Goal: Transaction & Acquisition: Purchase product/service

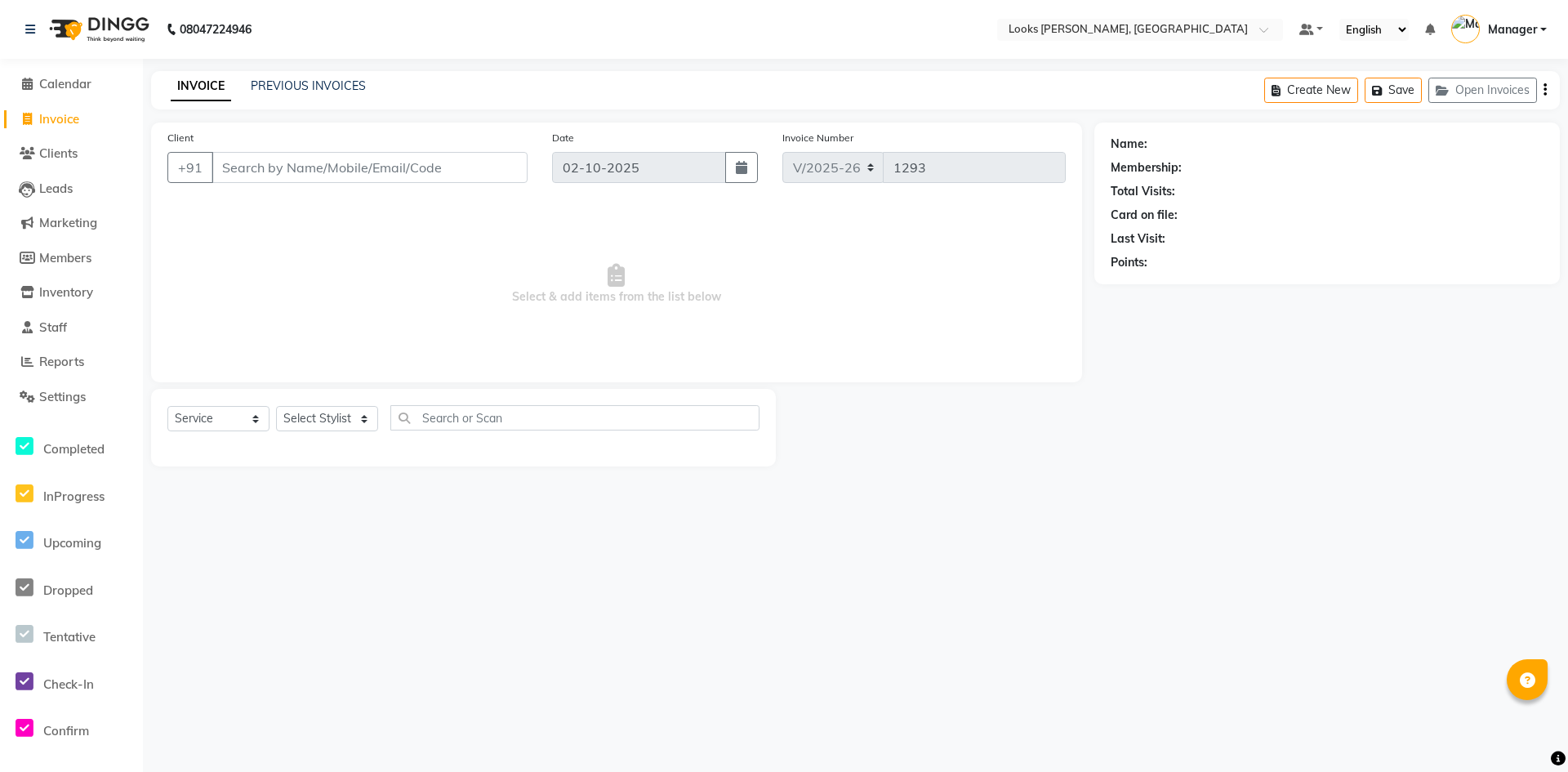
select select "6017"
select select "service"
click at [266, 167] on input "Client" at bounding box center [369, 168] width 316 height 31
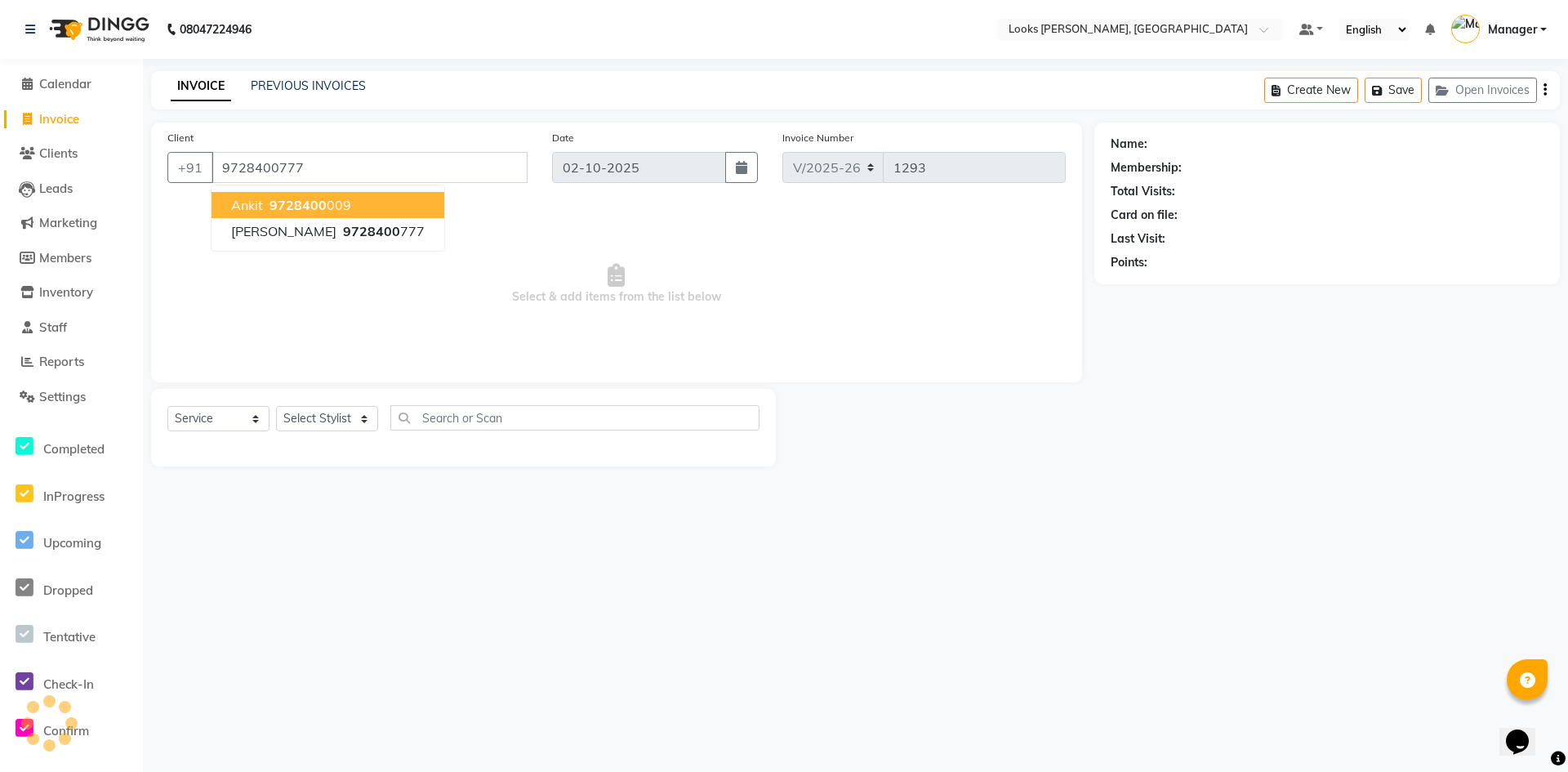
type input "9728400777"
select select "1: Object"
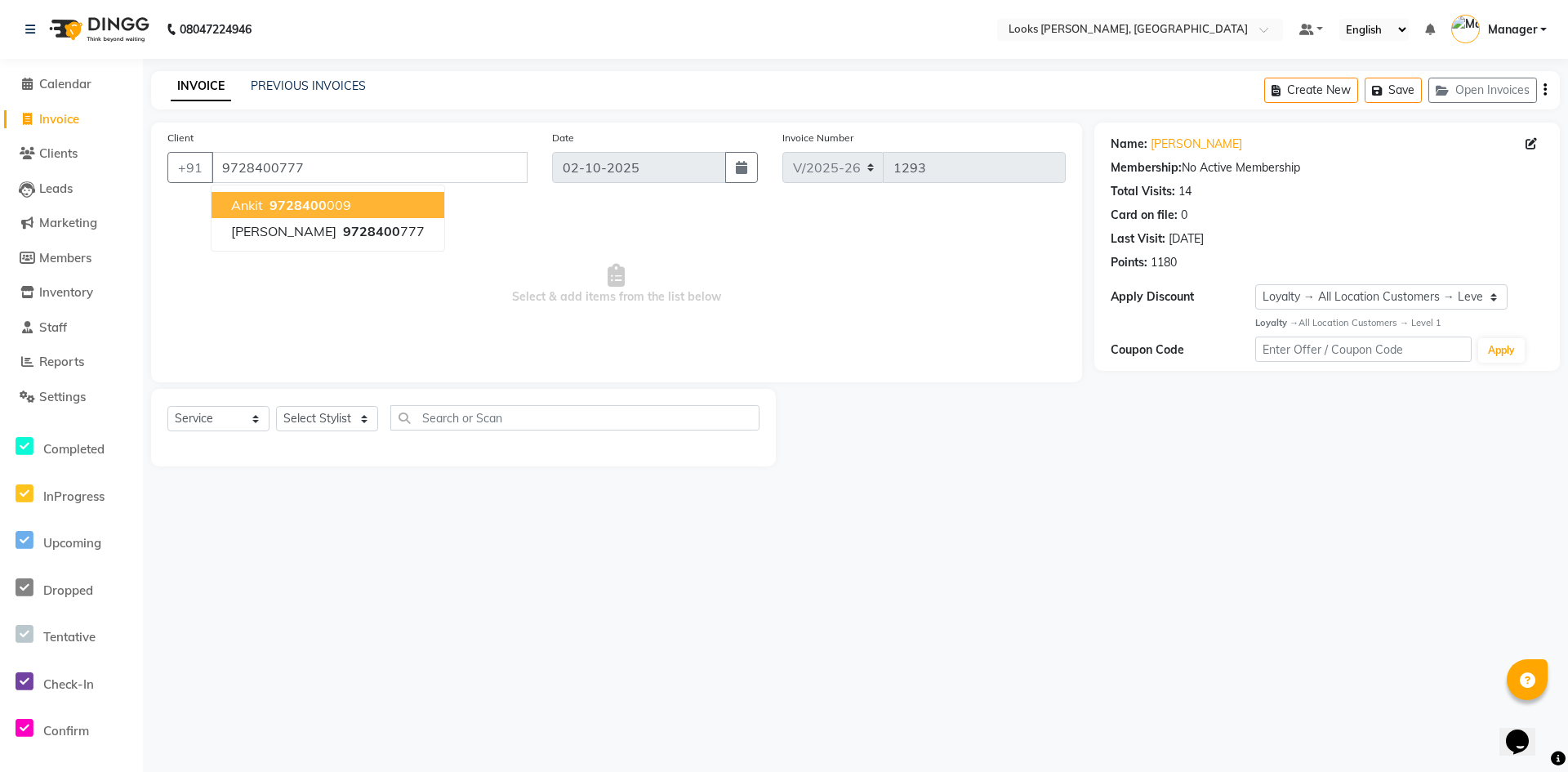
click at [1126, 552] on div "08047224946 Select Location × Looks Yamuna Nagar, Haryana Default Panel My Pane…" at bounding box center [784, 386] width 1568 height 772
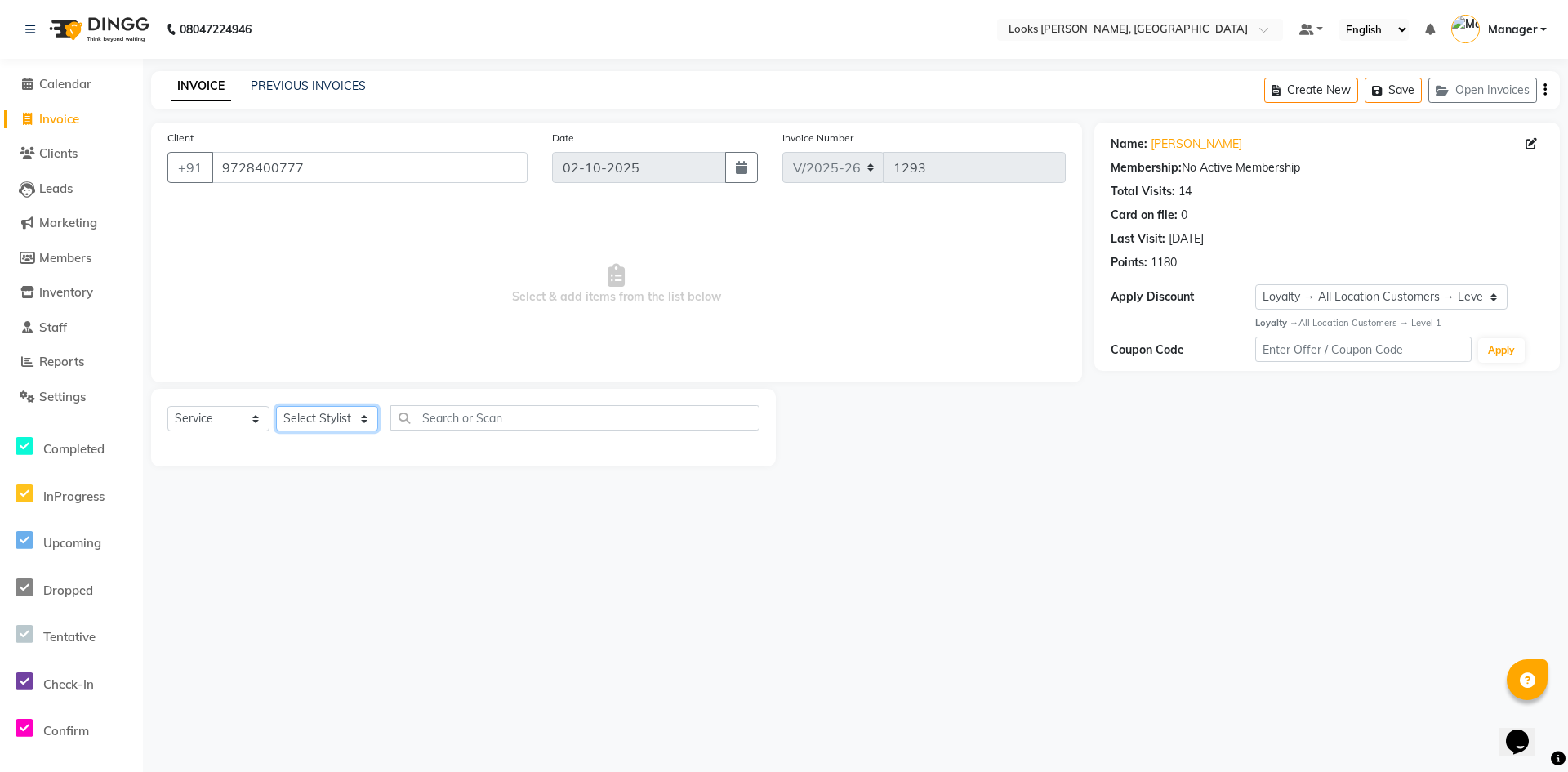
click at [342, 428] on select "Select Stylist AFJAL AHMAD Akil Astha Atul_pdct BRM_MASTER COUNTER SALES Himans…" at bounding box center [327, 419] width 102 height 25
select select "44372"
click at [276, 406] on select "Select Stylist AFJAL AHMAD Akil Astha Atul_pdct BRM_MASTER COUNTER SALES Himans…" at bounding box center [327, 419] width 102 height 25
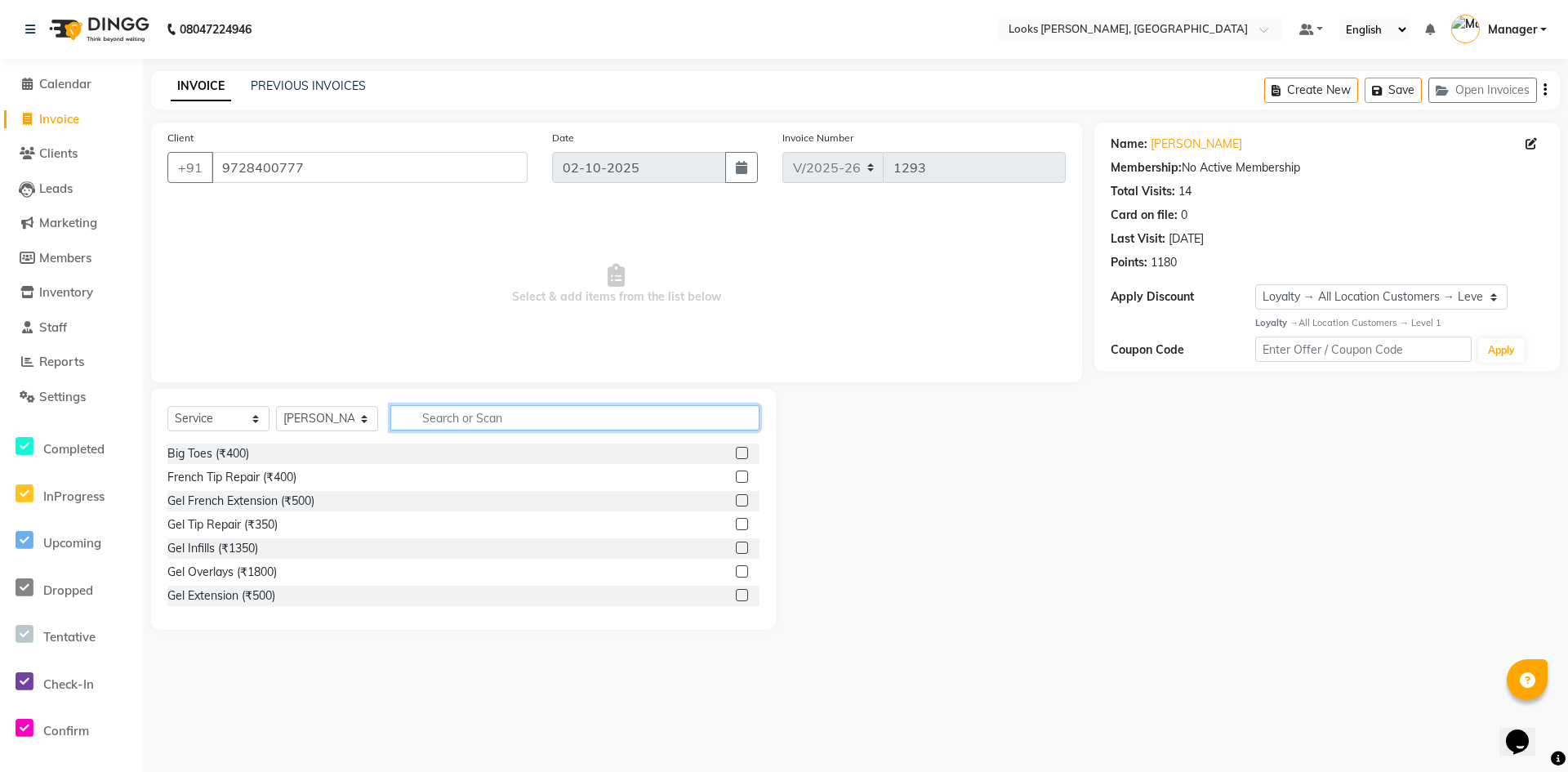
click at [430, 422] on input "text" at bounding box center [575, 418] width 369 height 25
type input "H"
type input "CUT"
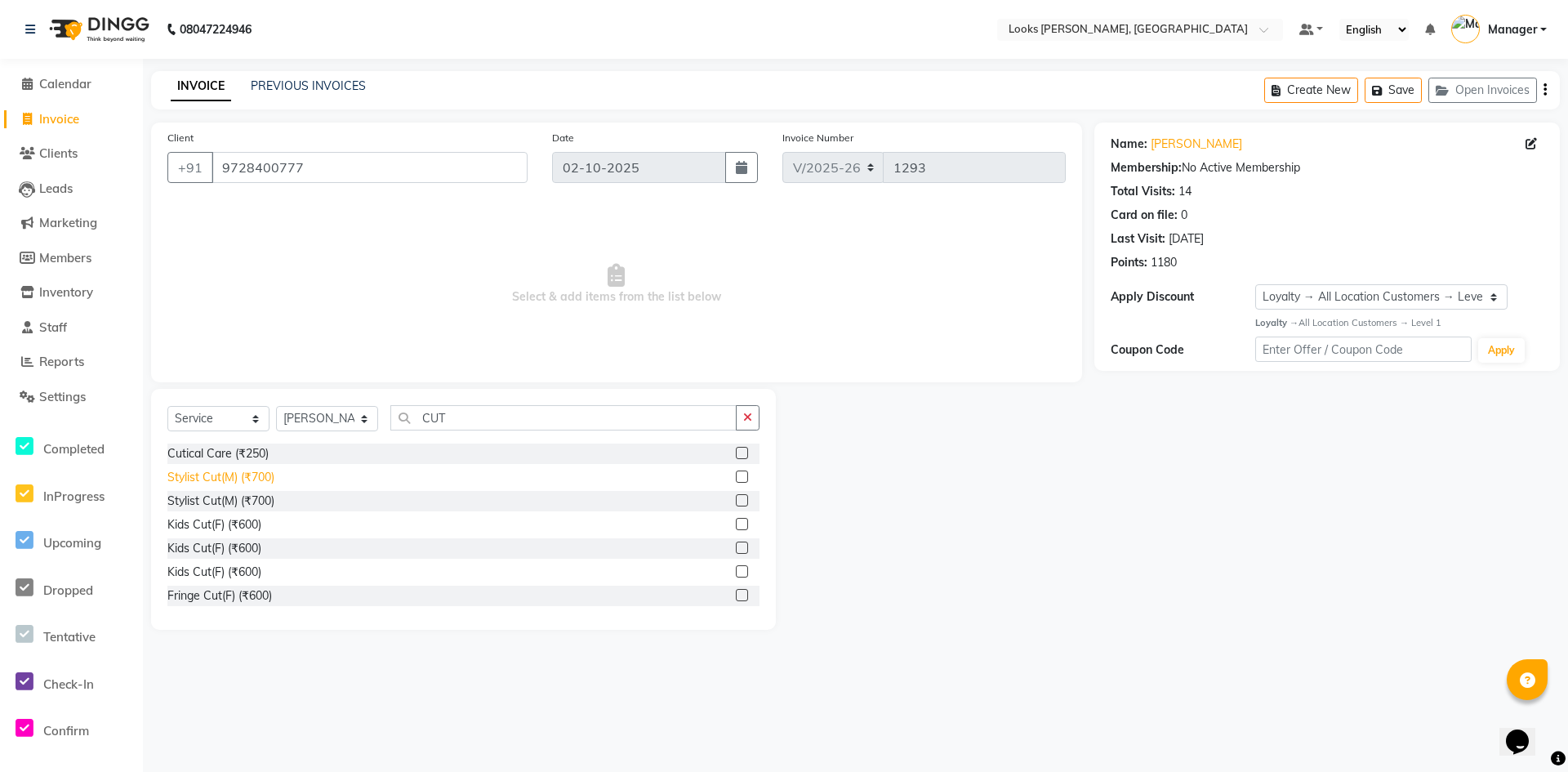
click at [272, 473] on div "Stylist Cut(M) (₹700)" at bounding box center [221, 477] width 107 height 17
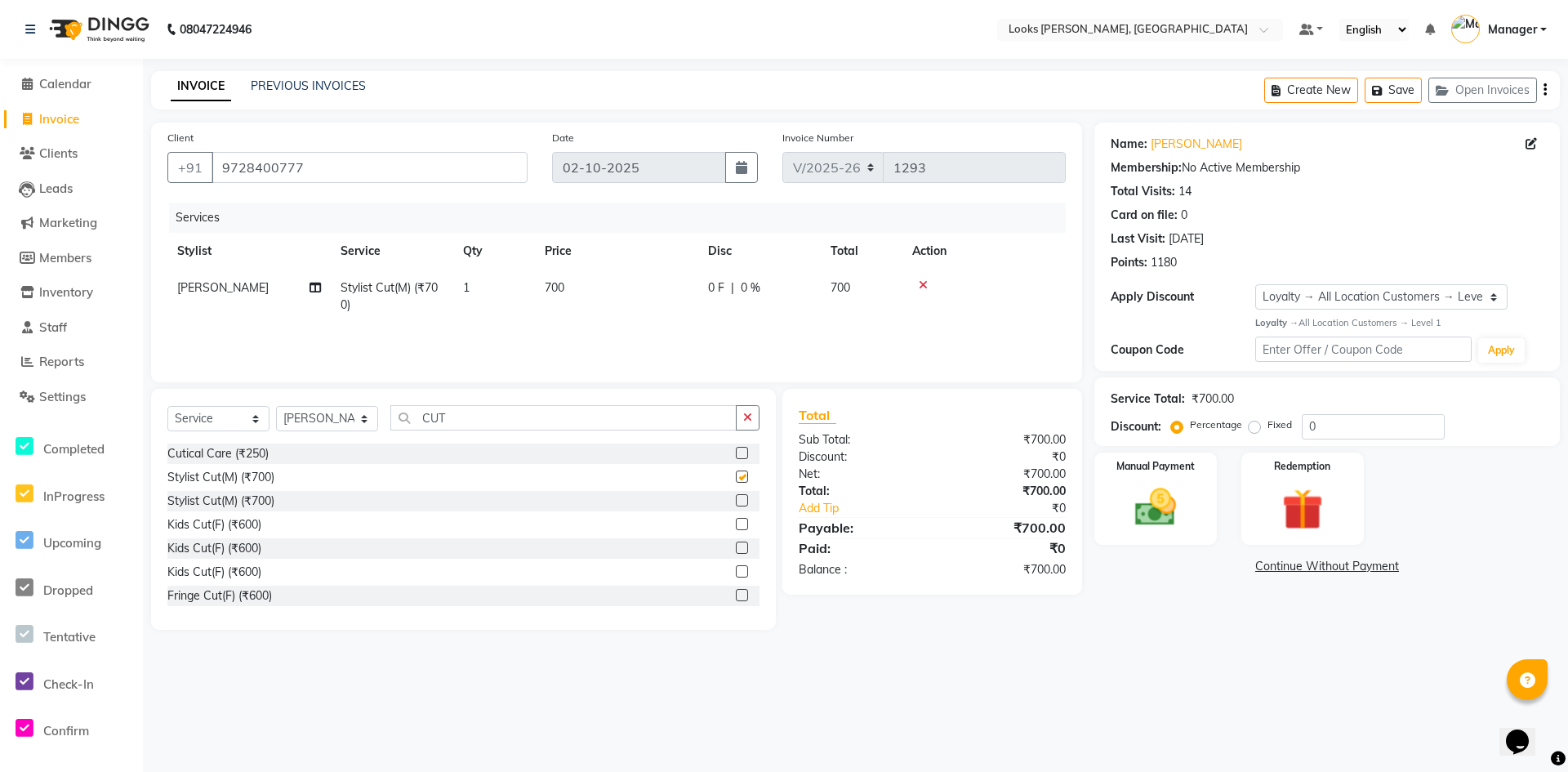
checkbox input "false"
click at [468, 416] on input "CUT" at bounding box center [563, 418] width 346 height 25
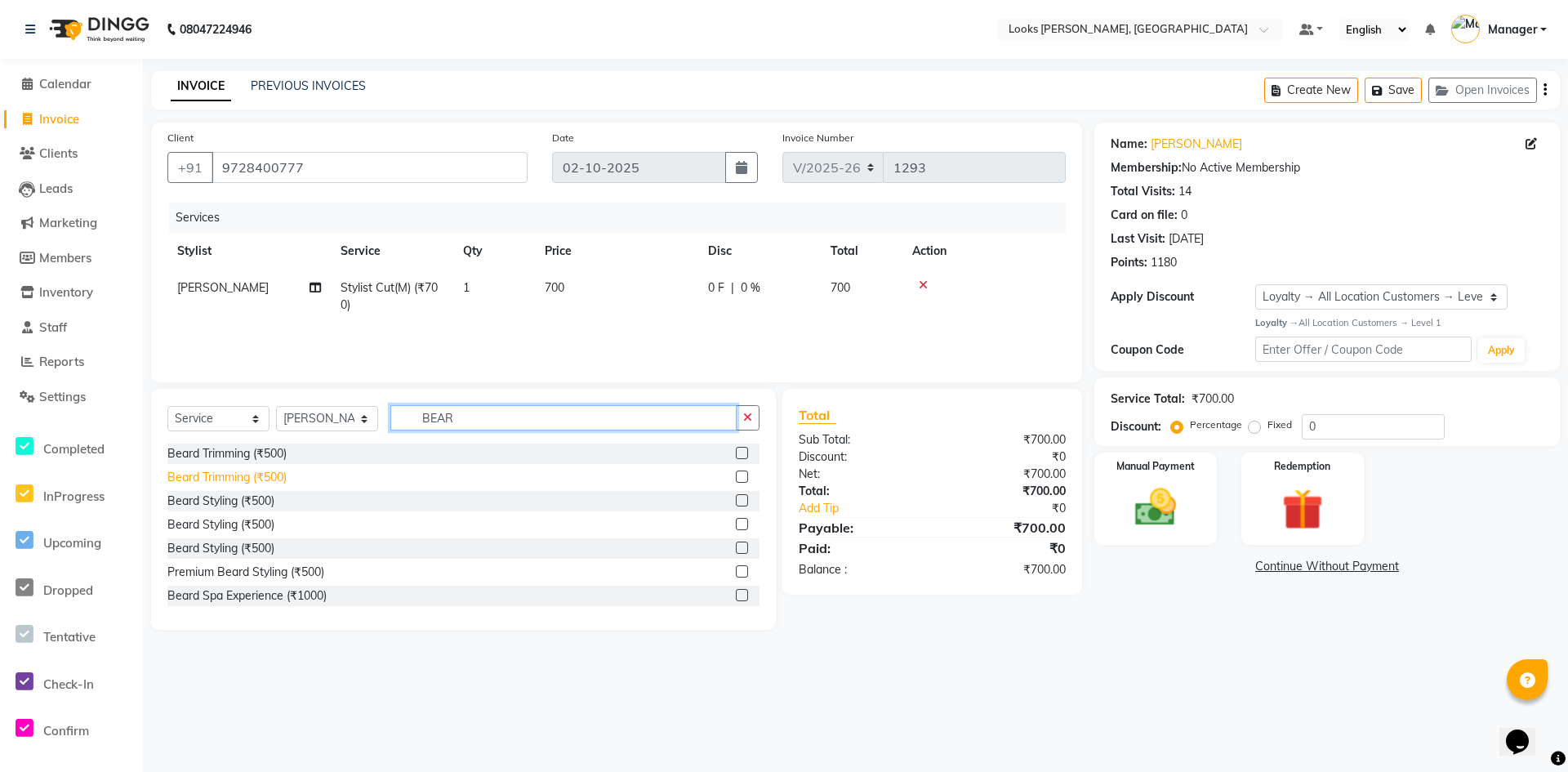
type input "BEAR"
click at [273, 484] on div "Beard Trimming (₹500)" at bounding box center [227, 477] width 119 height 17
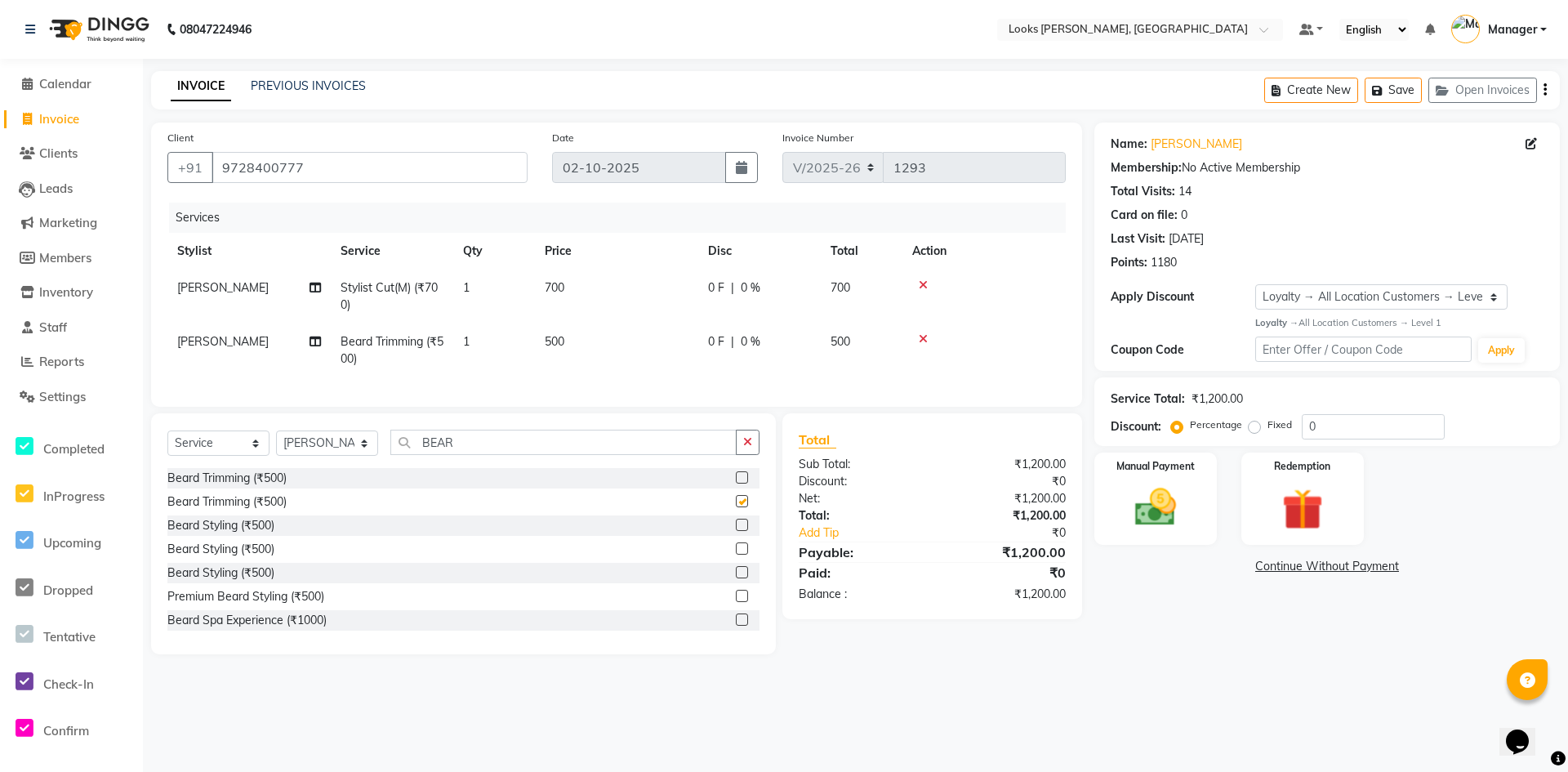
checkbox input "false"
click at [584, 285] on td "700" at bounding box center [617, 297] width 163 height 54
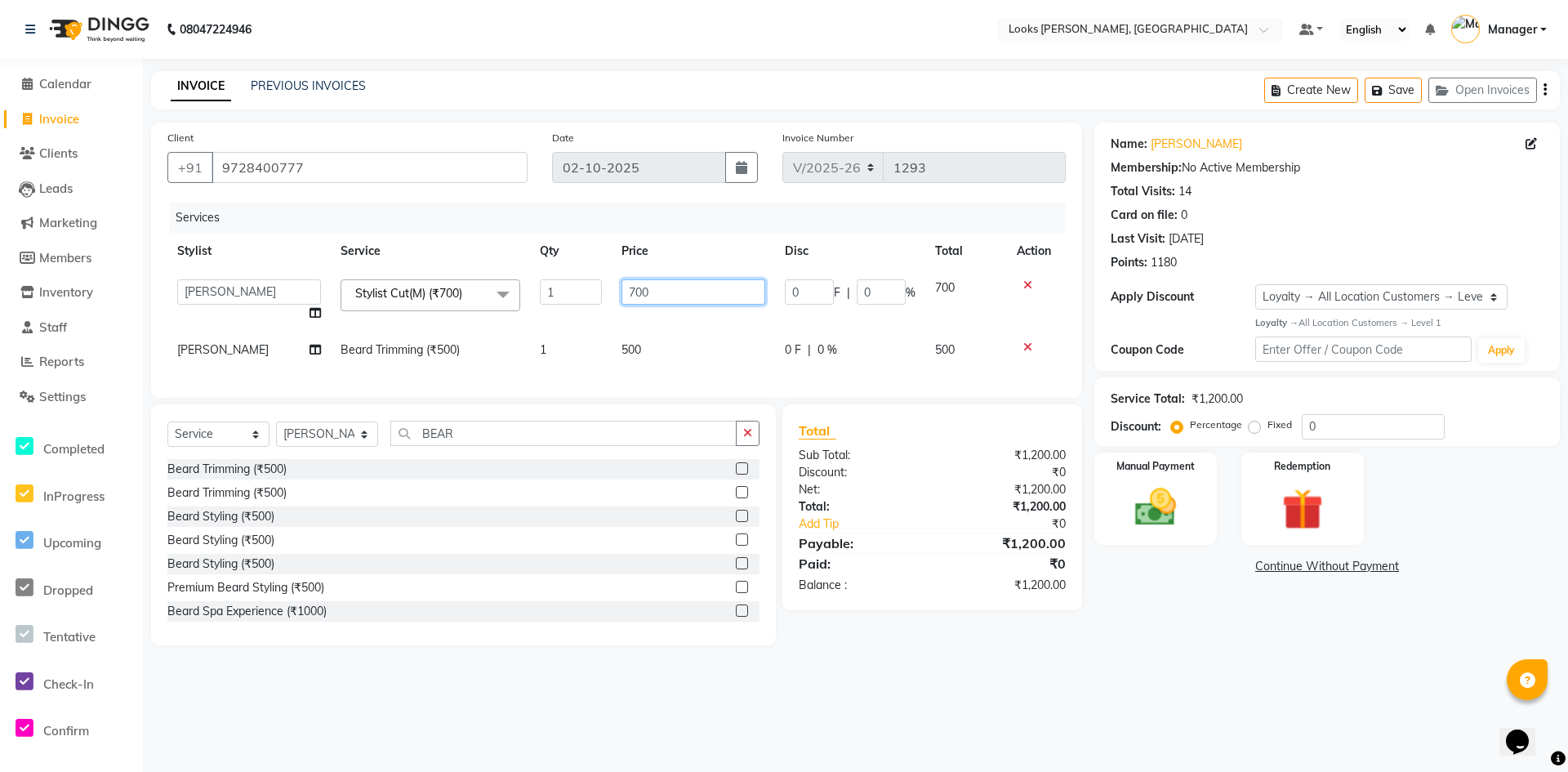
click at [671, 285] on input "700" at bounding box center [693, 292] width 144 height 25
click at [672, 286] on input "700" at bounding box center [693, 292] width 144 height 25
click at [673, 287] on input "700" at bounding box center [693, 292] width 144 height 25
type input "350"
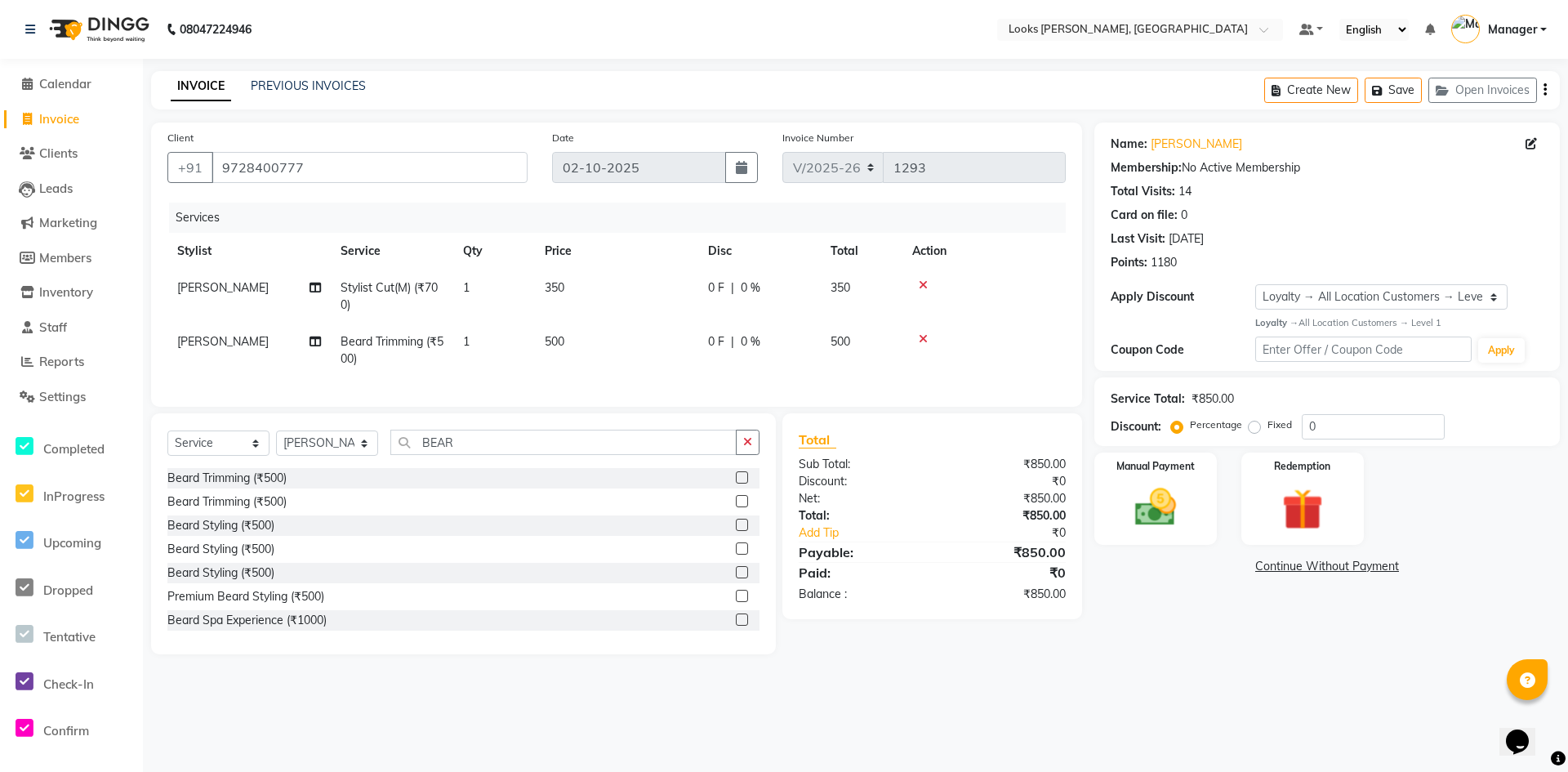
click at [651, 350] on td "500" at bounding box center [617, 351] width 163 height 54
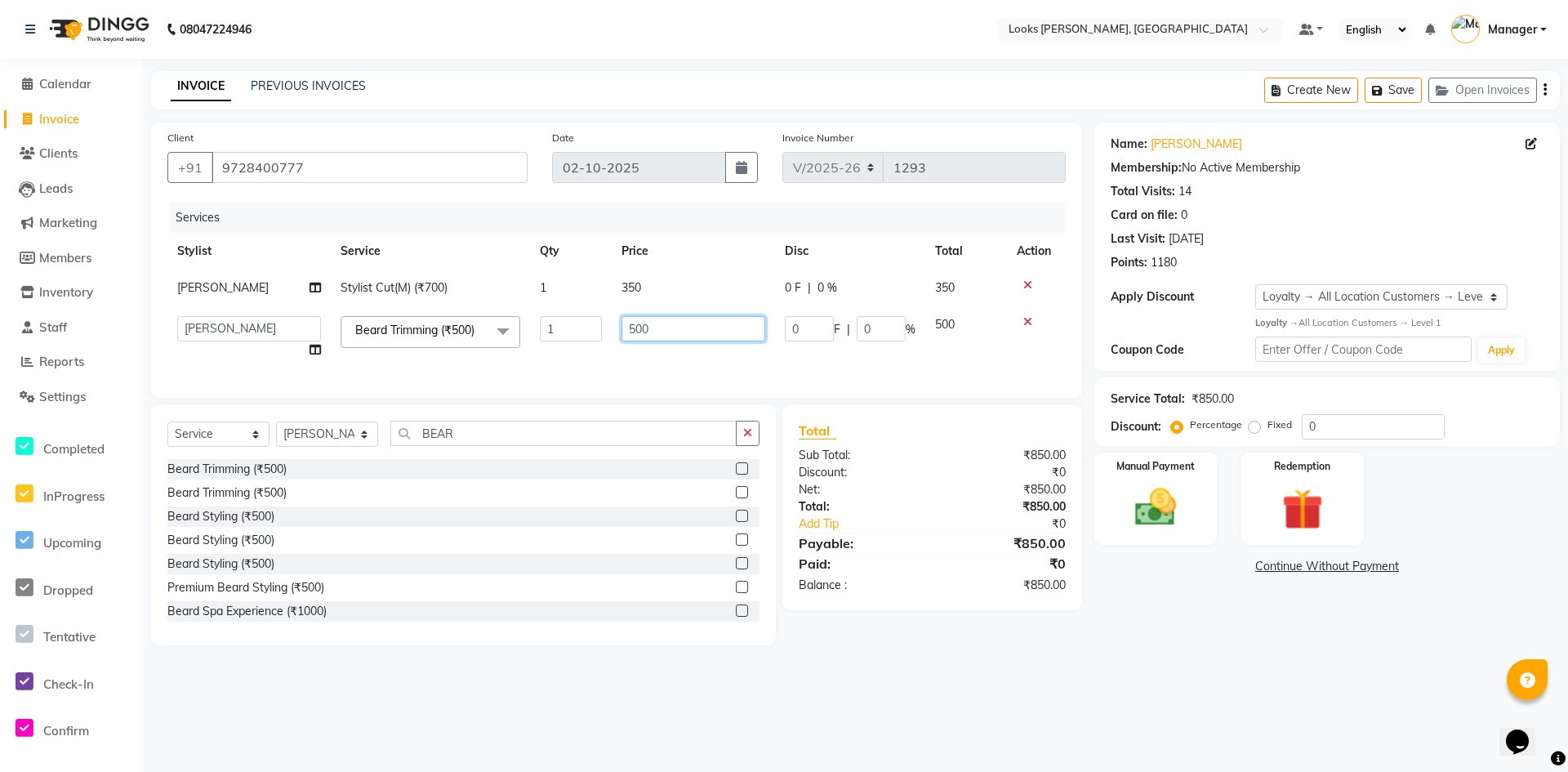
click at [712, 329] on input "500" at bounding box center [693, 329] width 144 height 25
click at [712, 331] on input "500" at bounding box center [693, 329] width 144 height 25
click at [713, 333] on input "500" at bounding box center [693, 329] width 144 height 25
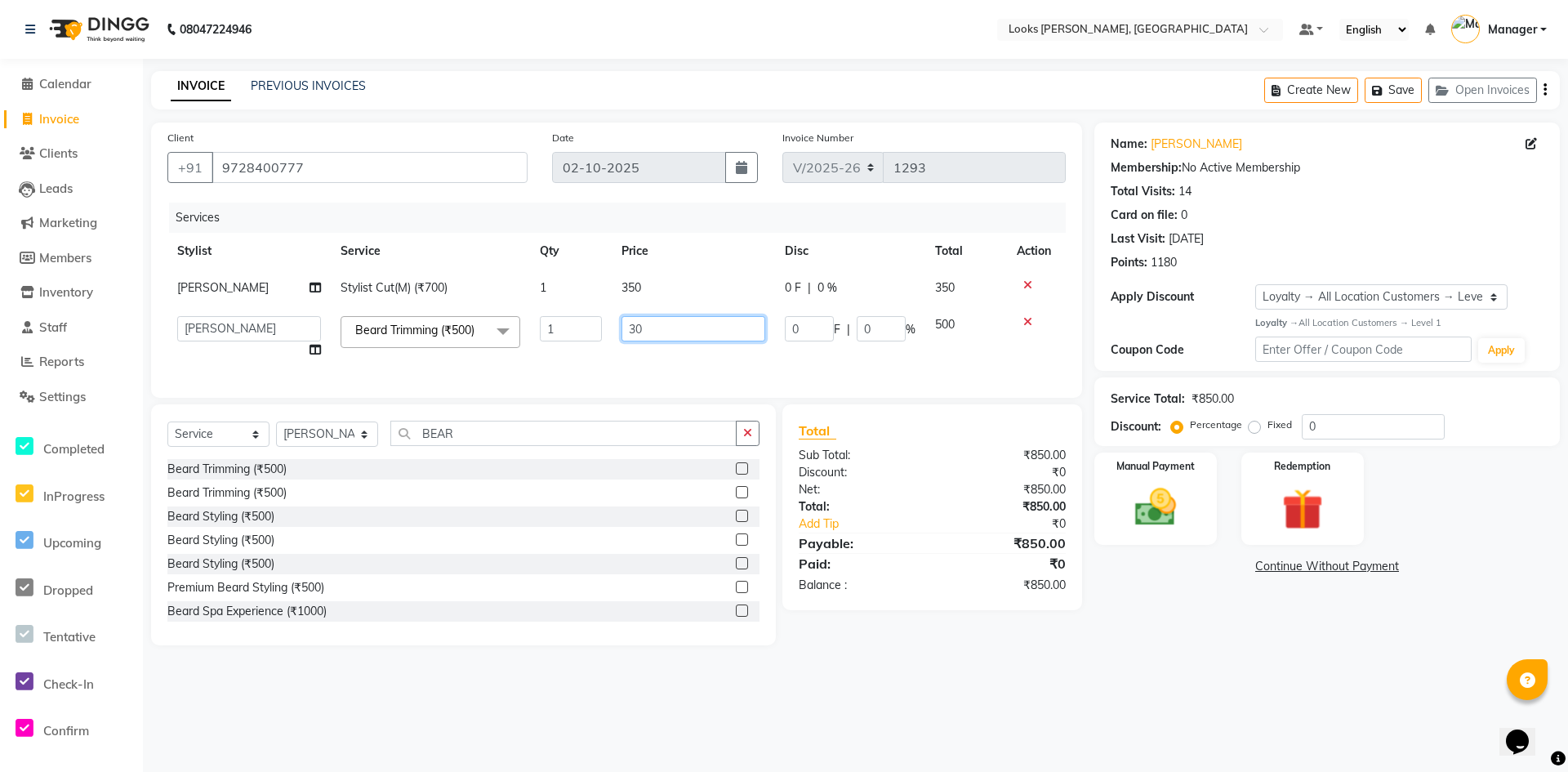
type input "300"
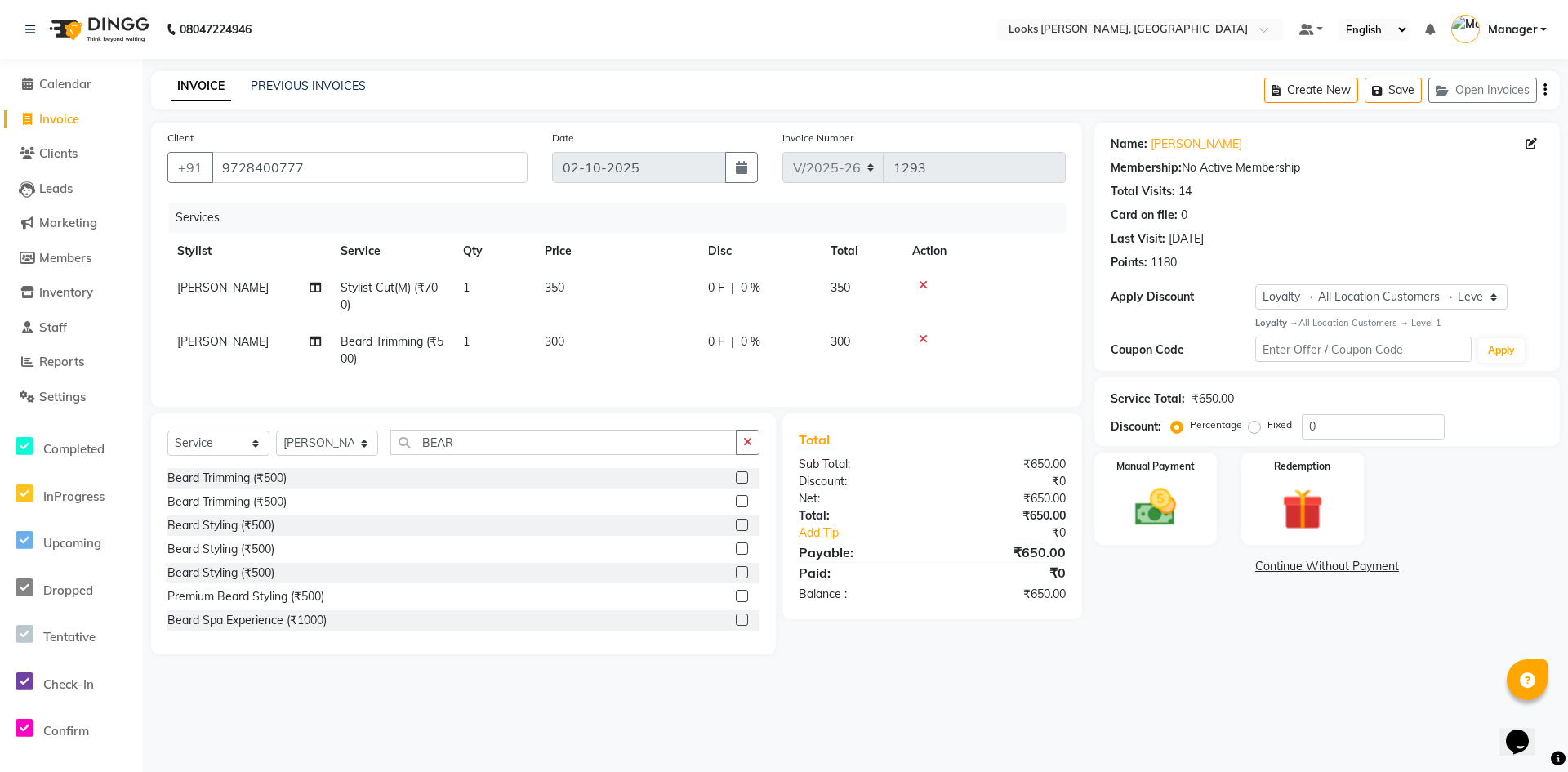
click at [1260, 597] on div "Name: Parveen Membership: No Active Membership Total Visits: 14 Card on file: 0…" at bounding box center [1333, 388] width 478 height 531
click at [1349, 430] on input "0" at bounding box center [1373, 427] width 143 height 25
type input "1"
type input "100"
click at [1146, 587] on div "Name: Parveen Membership: No Active Membership Total Visits: 14 Card on file: 0…" at bounding box center [1333, 388] width 478 height 531
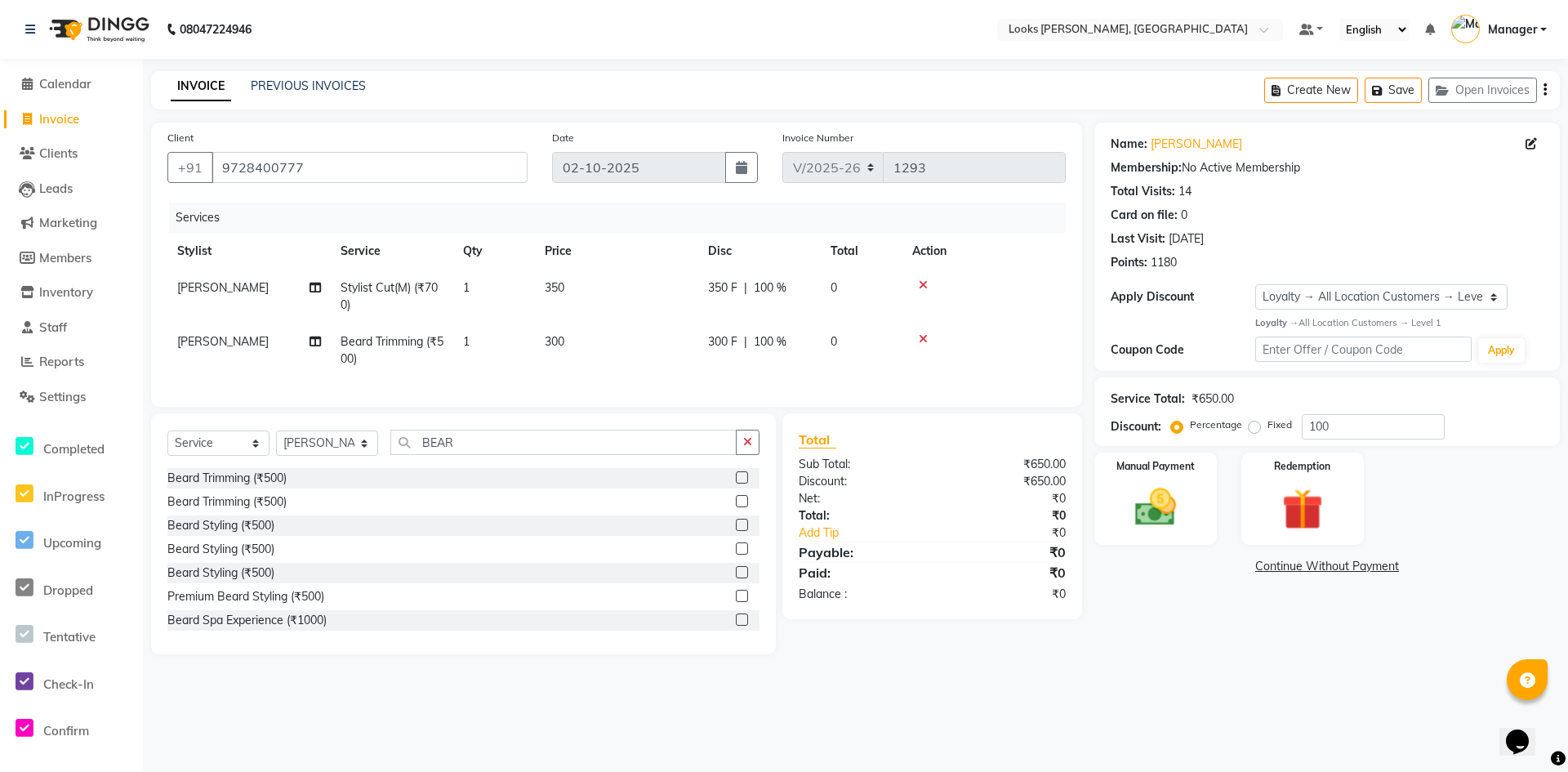
click at [1267, 428] on label "Fixed" at bounding box center [1279, 424] width 24 height 15
click at [1256, 428] on input "Fixed" at bounding box center [1258, 425] width 12 height 12
radio input "true"
click at [1353, 423] on input "100" at bounding box center [1373, 427] width 143 height 25
click at [1354, 422] on input "100" at bounding box center [1373, 427] width 143 height 25
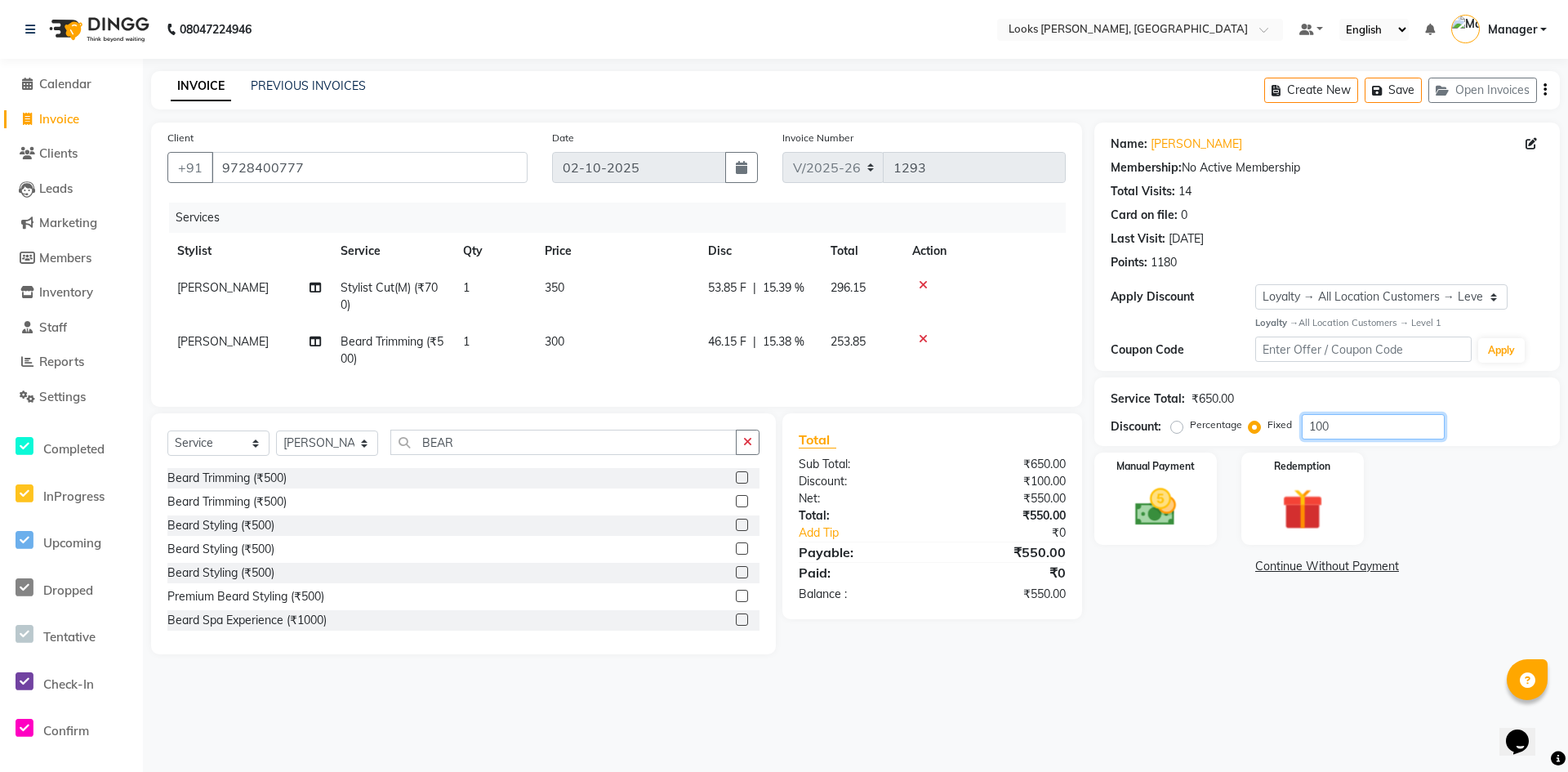
click at [1354, 422] on input "100" at bounding box center [1373, 427] width 143 height 25
type input "300"
click at [1141, 624] on div "Name: Parveen Membership: No Active Membership Total Visits: 14 Card on file: 0…" at bounding box center [1333, 388] width 478 height 531
click at [1177, 627] on div "Name: Parveen Membership: No Active Membership Total Visits: 14 Card on file: 0…" at bounding box center [1333, 388] width 478 height 531
click at [1178, 627] on div "Name: Parveen Membership: No Active Membership Total Visits: 14 Card on file: 0…" at bounding box center [1333, 388] width 478 height 531
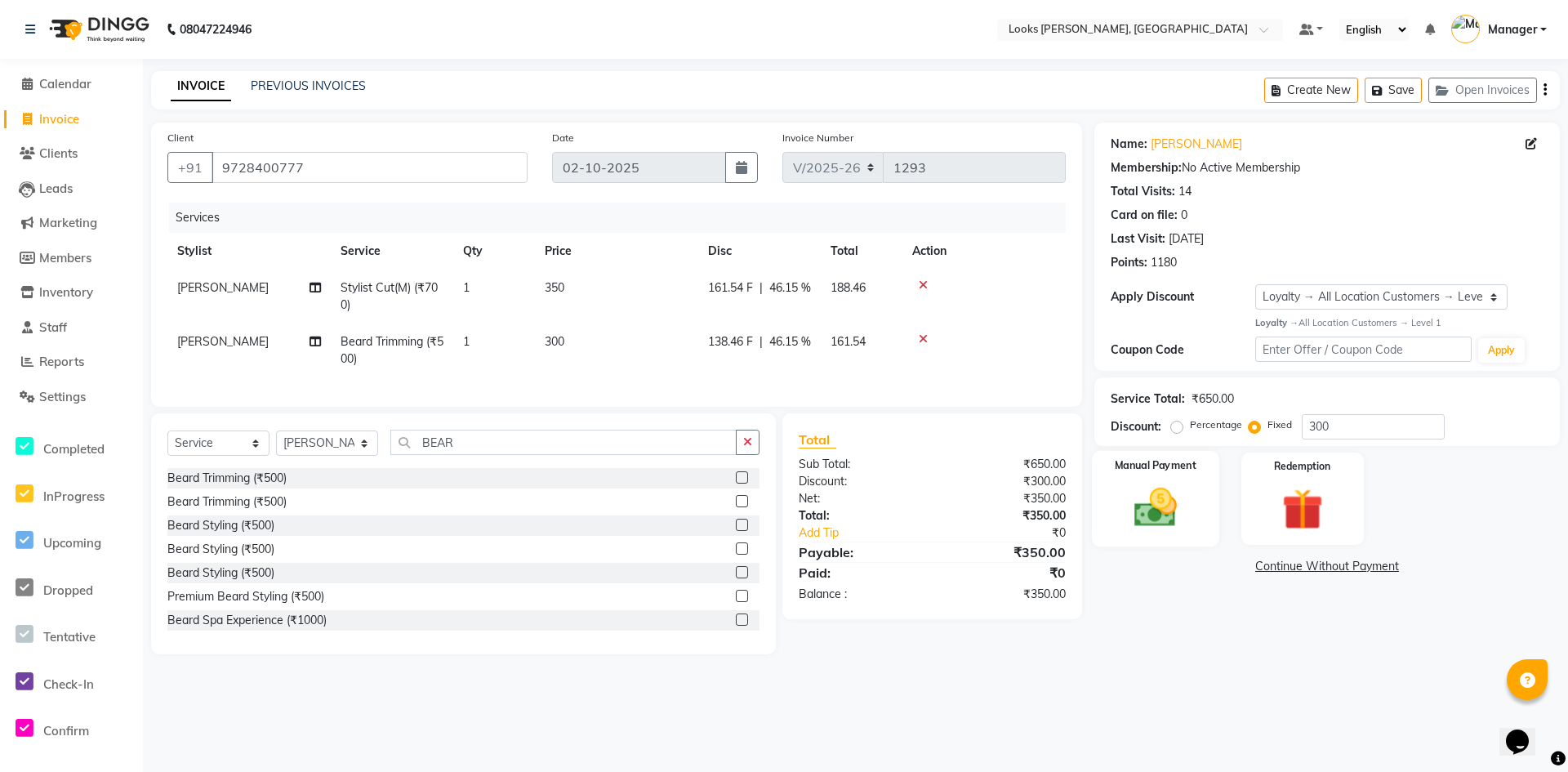
click at [1161, 486] on img at bounding box center [1156, 507] width 70 height 49
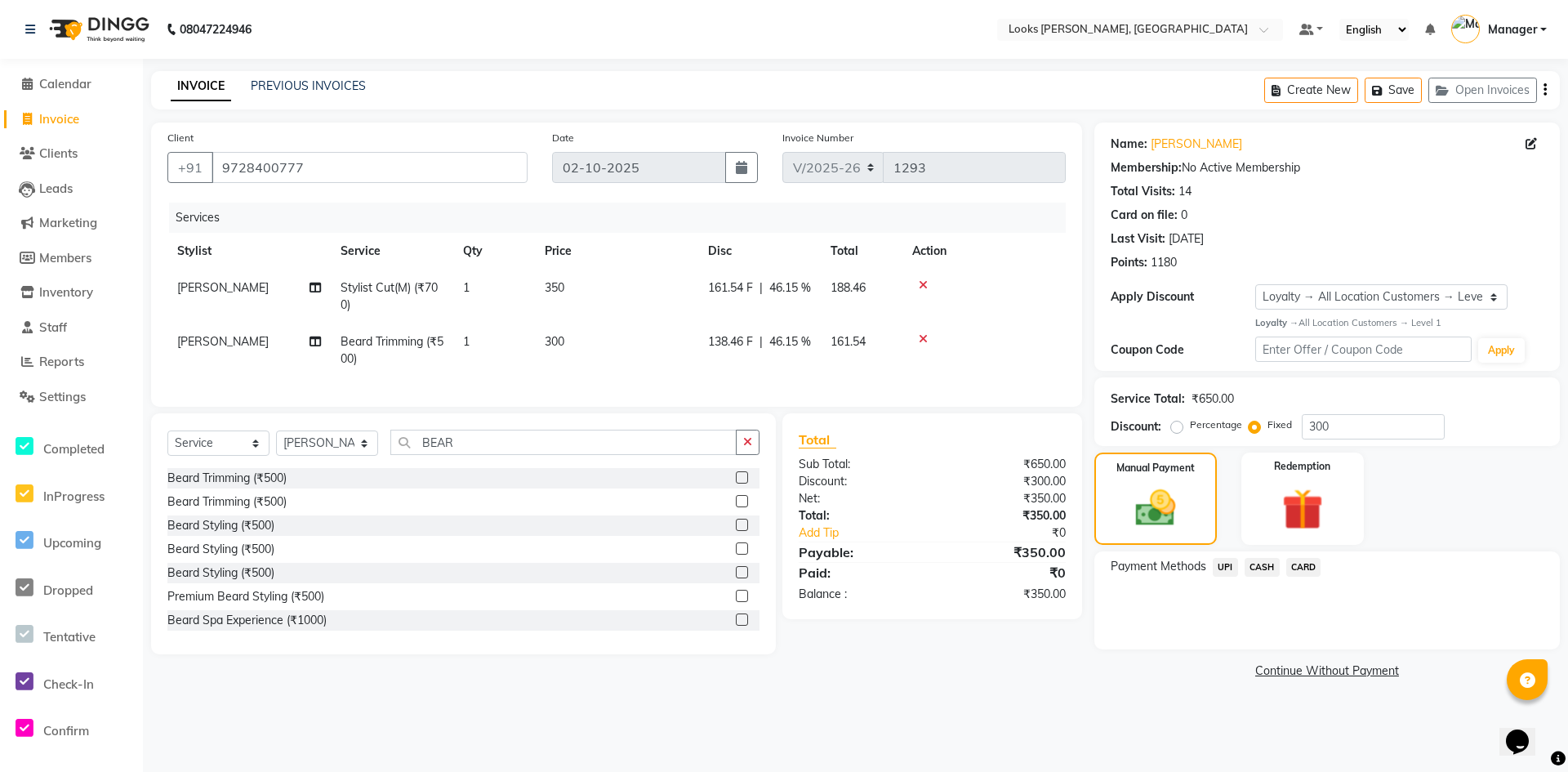
click at [1266, 566] on span "CASH" at bounding box center [1263, 566] width 35 height 18
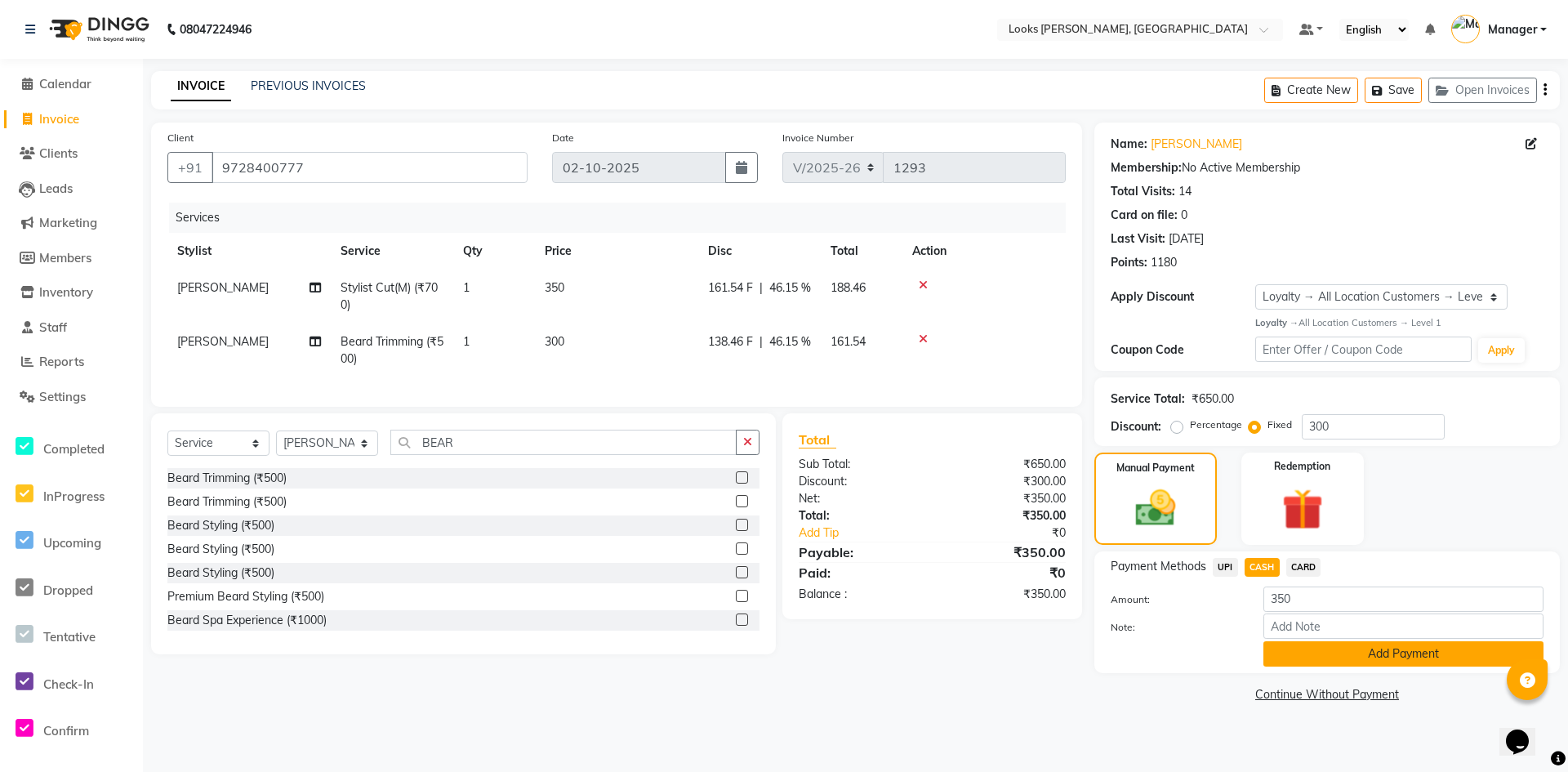
click at [1390, 651] on button "Add Payment" at bounding box center [1403, 654] width 280 height 25
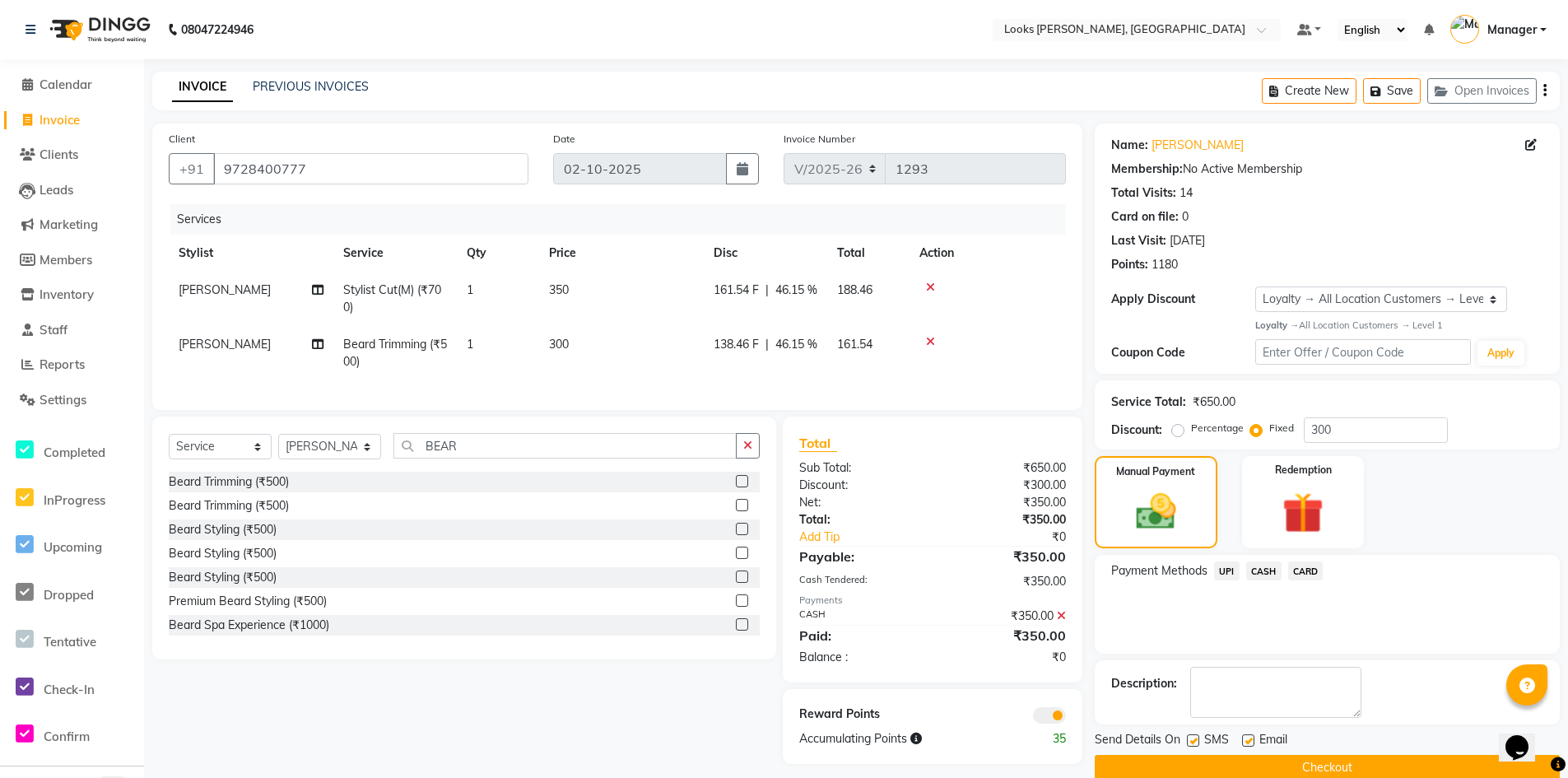
scroll to position [27, 0]
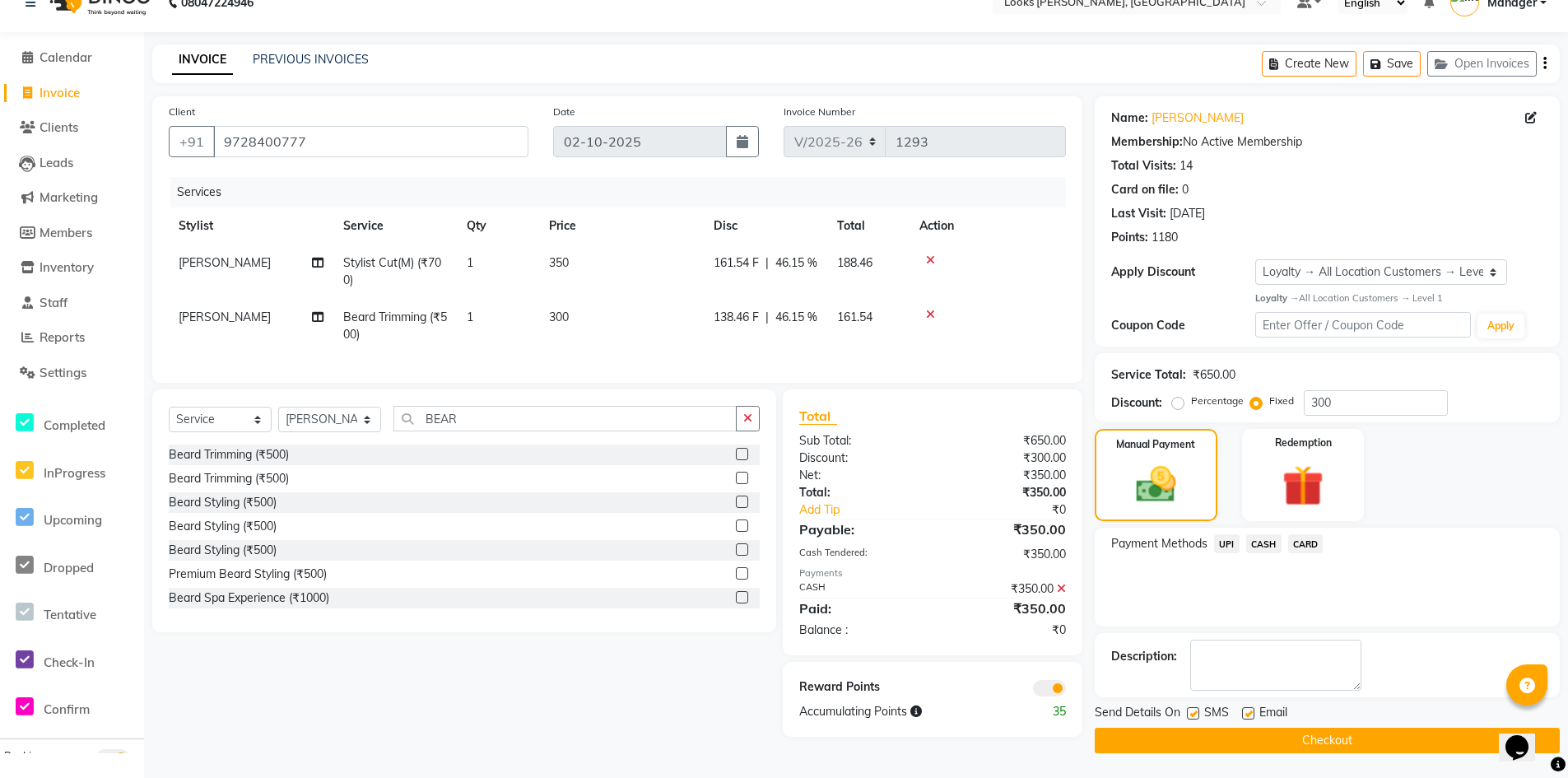
click at [1041, 697] on span at bounding box center [1049, 688] width 33 height 17
click at [1066, 691] on input "checkbox" at bounding box center [1066, 691] width 0 height 0
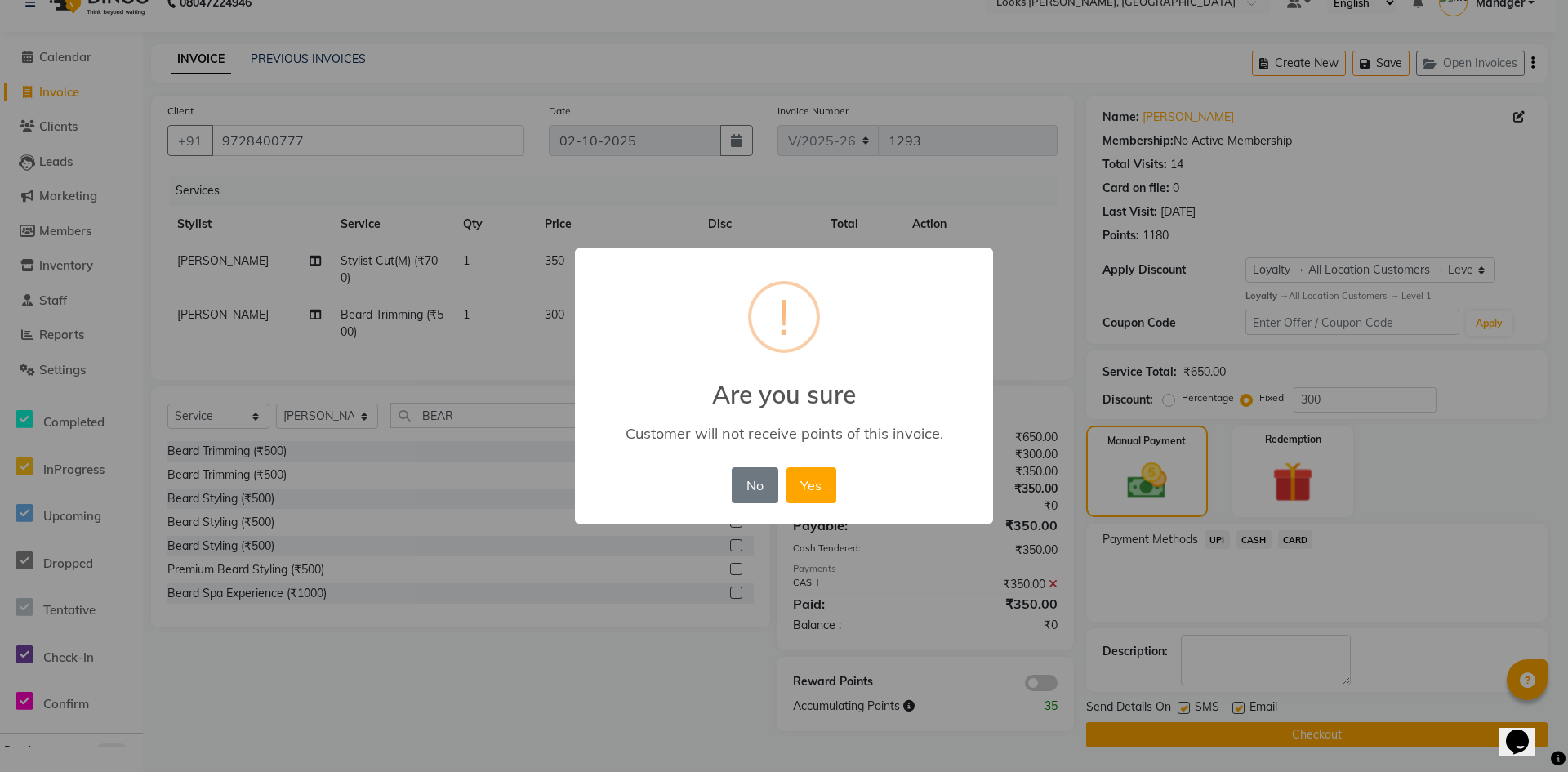
drag, startPoint x: 804, startPoint y: 476, endPoint x: 852, endPoint y: 485, distance: 48.8
click at [808, 476] on button "Yes" at bounding box center [811, 485] width 49 height 36
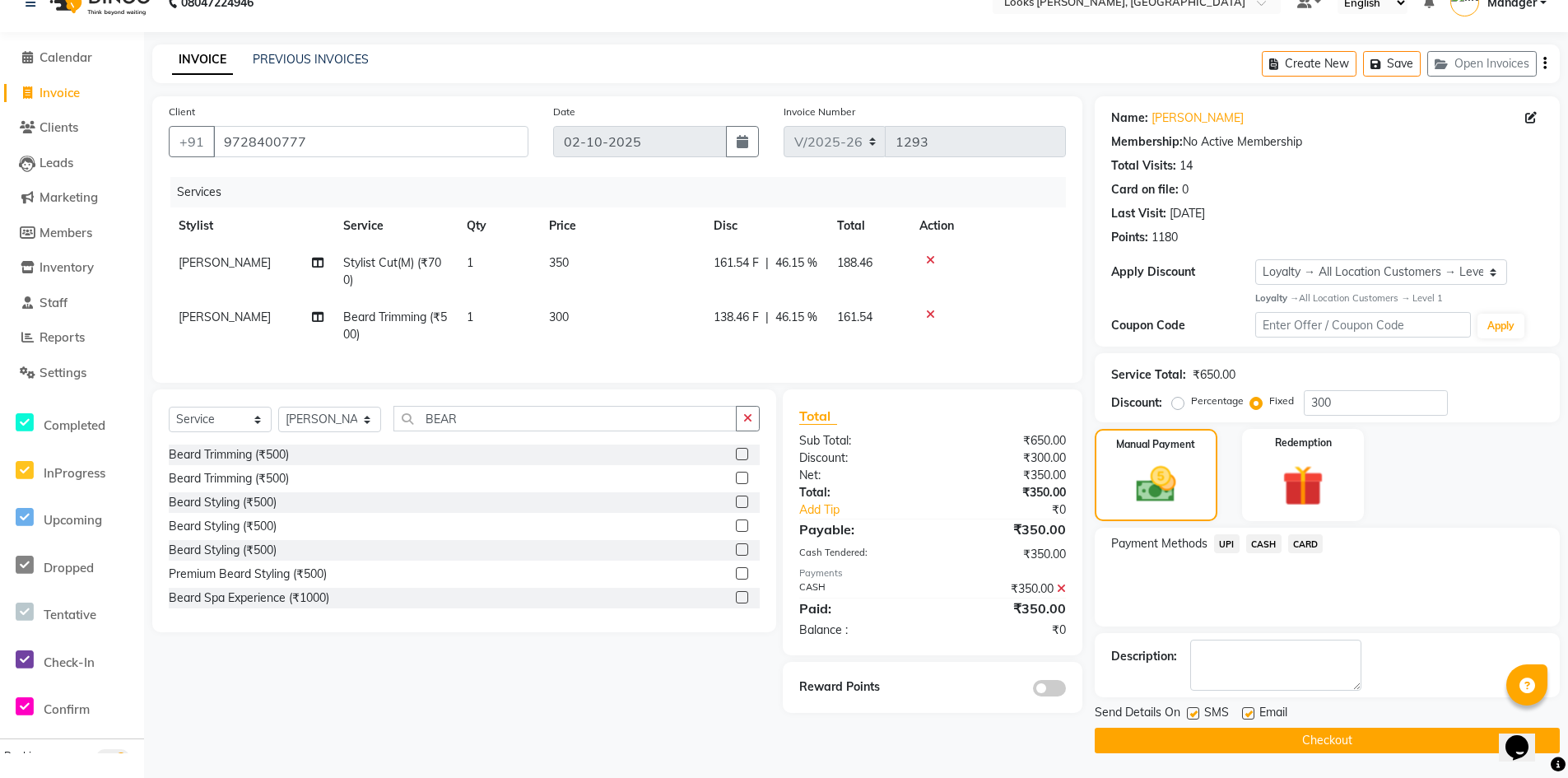
click at [1346, 729] on button "Checkout" at bounding box center [1327, 741] width 465 height 25
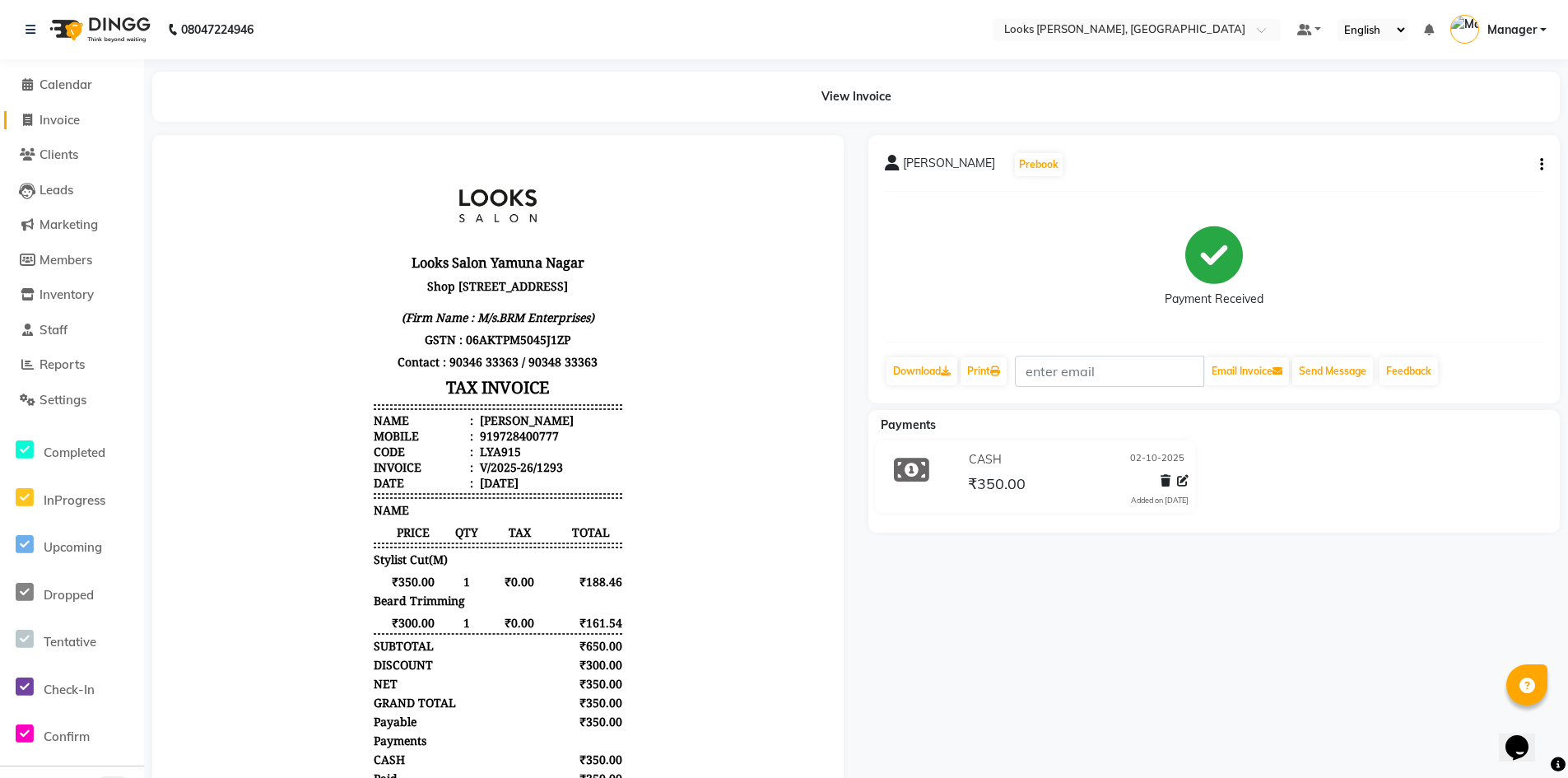
click at [103, 121] on link "Invoice" at bounding box center [71, 120] width 136 height 19
select select "service"
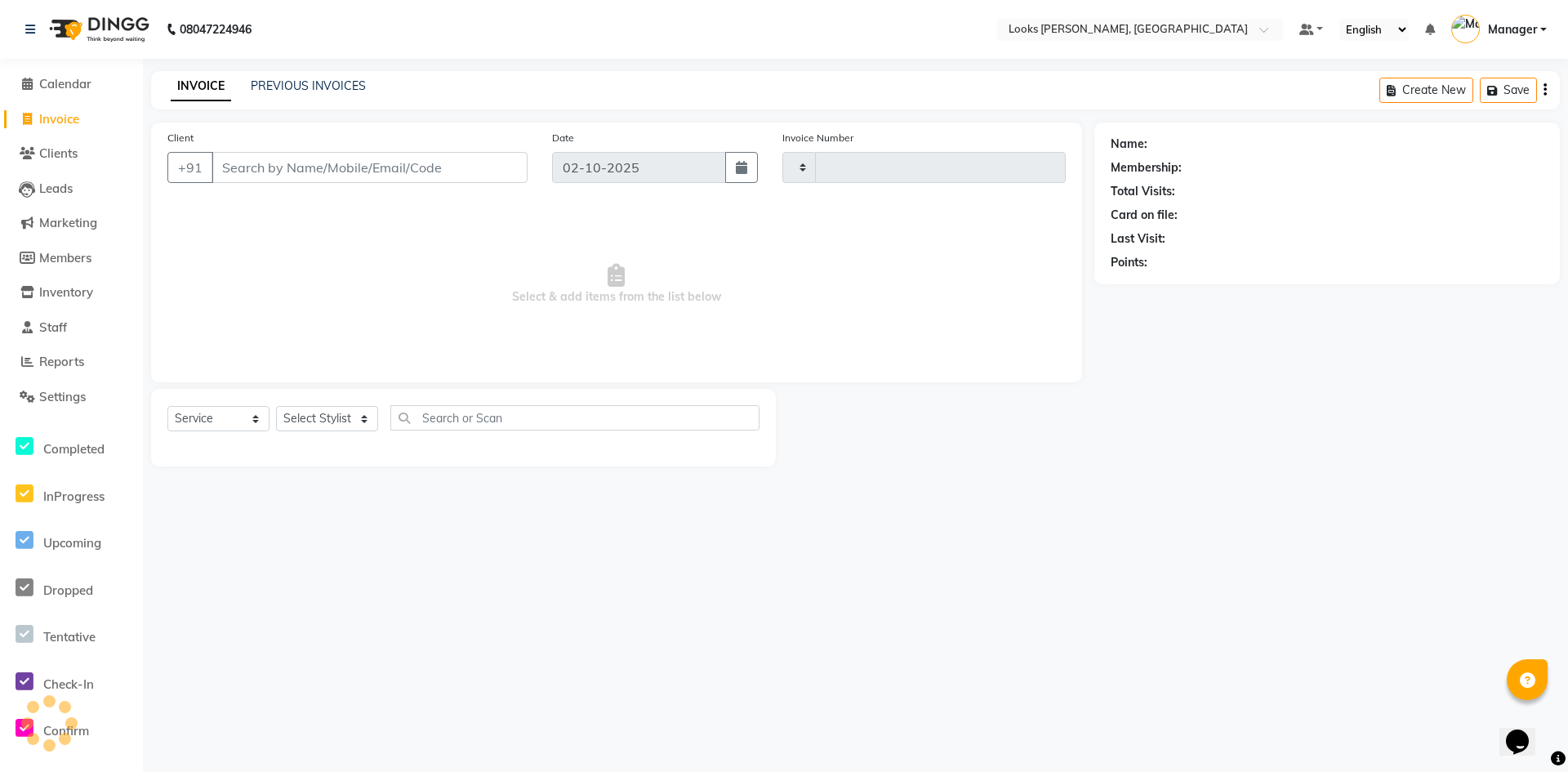
type input "1294"
select select "6017"
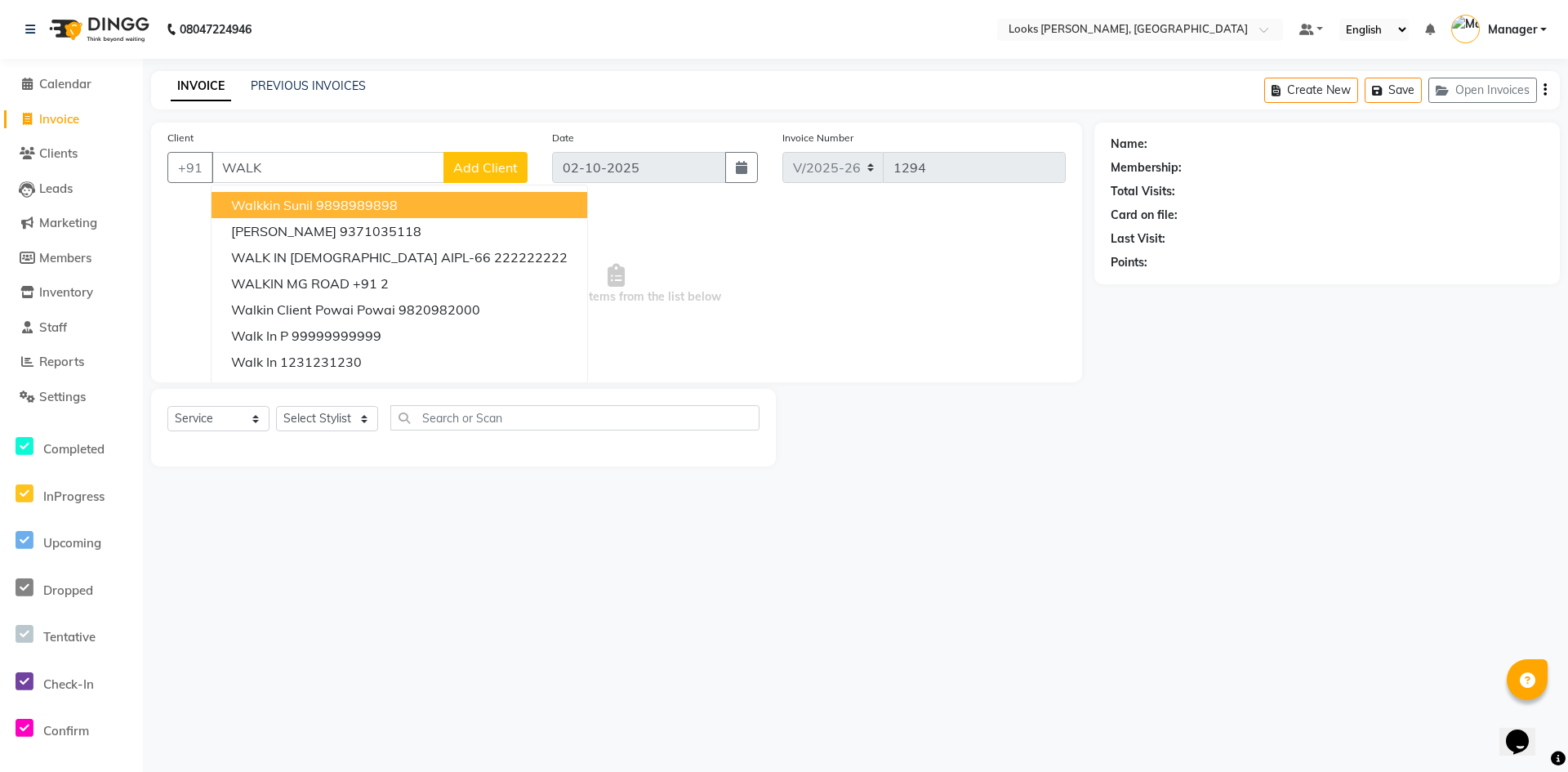
drag, startPoint x: 409, startPoint y: 172, endPoint x: 348, endPoint y: 171, distance: 61.0
click at [348, 171] on input "WALK" at bounding box center [328, 168] width 233 height 31
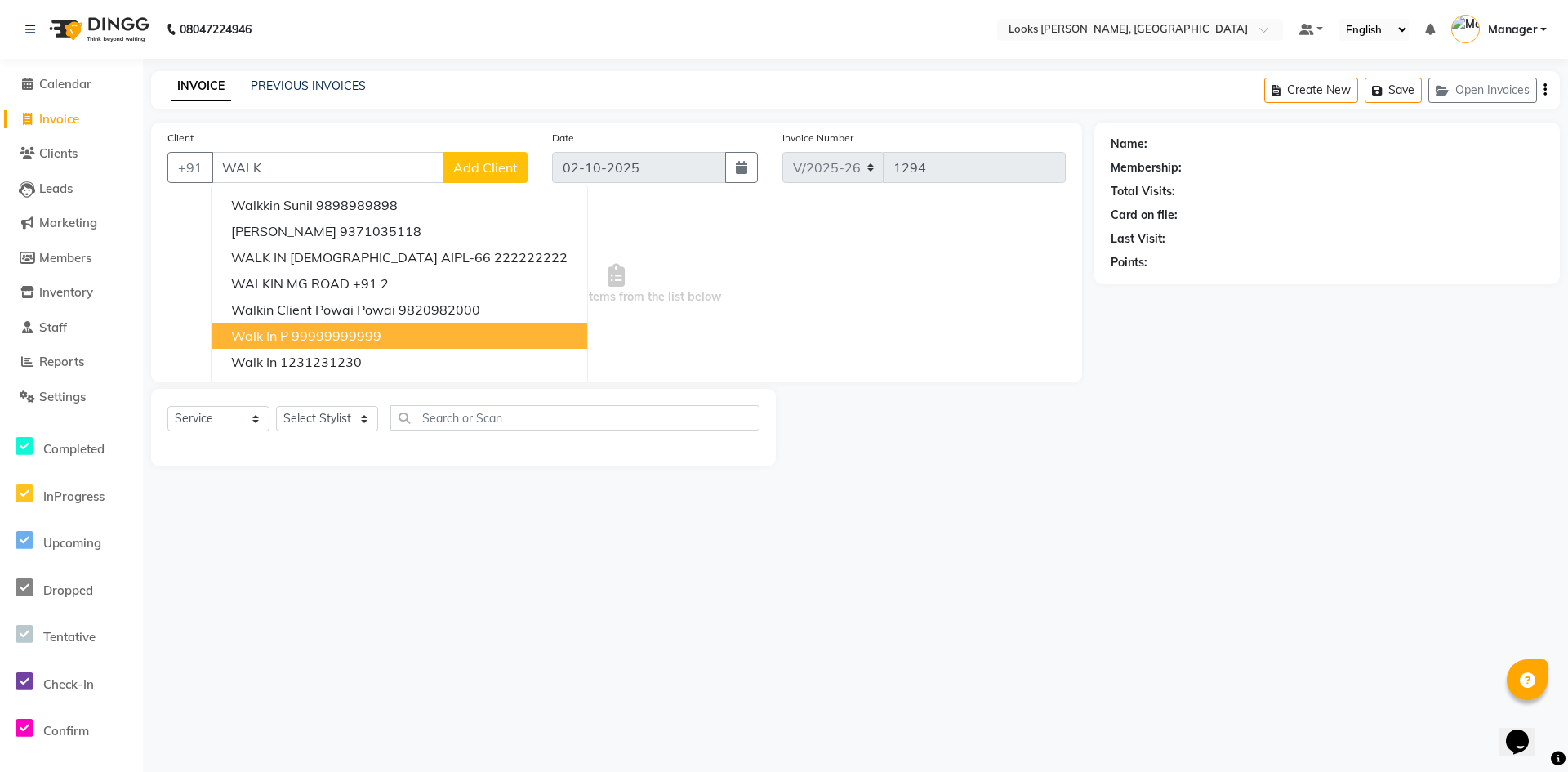
click at [431, 335] on button "walk in p 99999999999" at bounding box center [399, 336] width 375 height 26
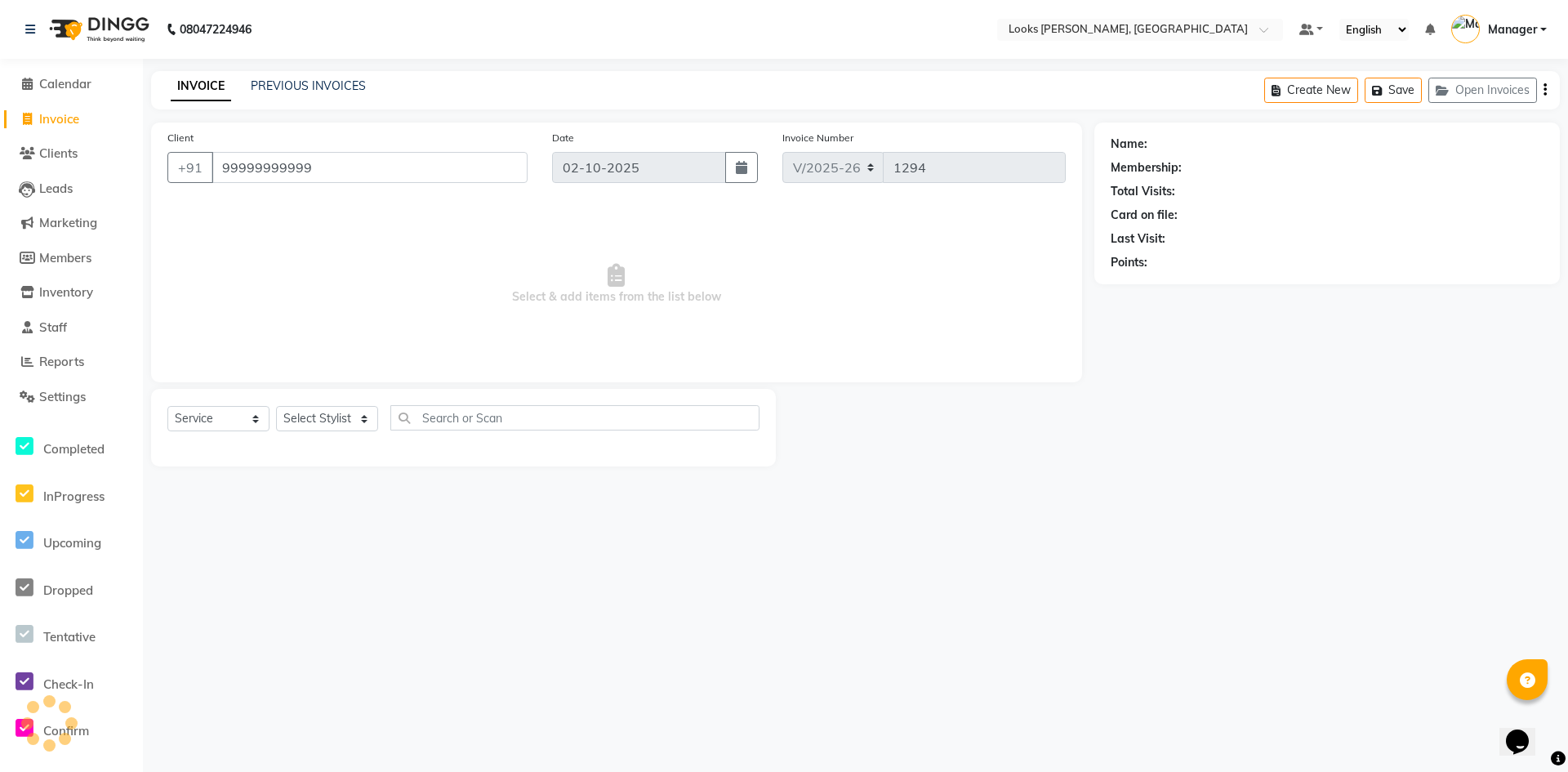
type input "99999999999"
select select "1: Object"
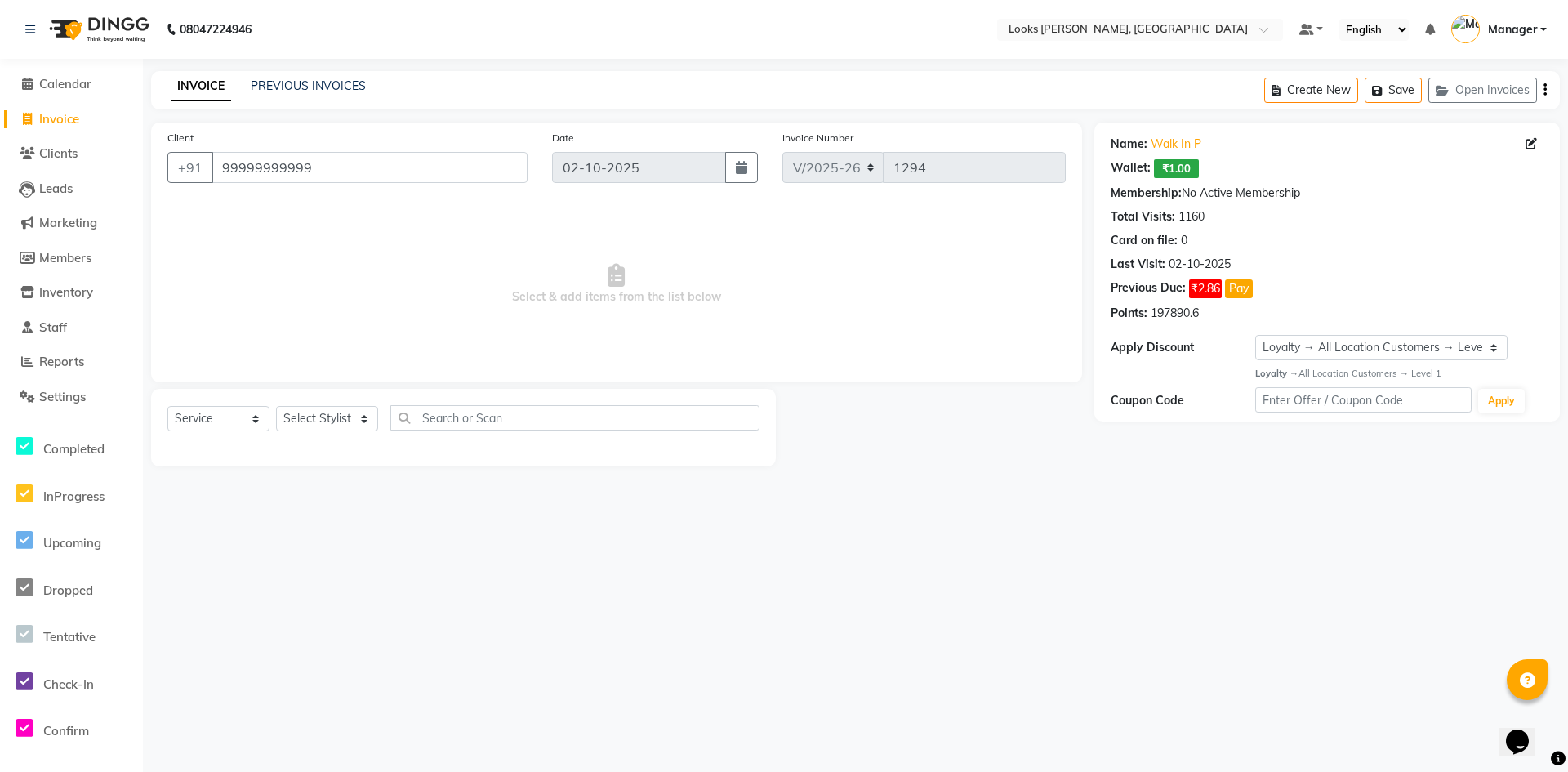
click at [436, 431] on div "Select Service Product Membership Package Voucher Prepaid Gift Card Select Styl…" at bounding box center [464, 425] width 592 height 39
click at [448, 423] on input "text" at bounding box center [575, 418] width 369 height 25
type input "H"
type input "CUT"
click at [348, 421] on select "Select Stylist AFJAL AHMAD Akil Astha Atul_pdct BRM_MASTER COUNTER SALES Himans…" at bounding box center [327, 419] width 102 height 25
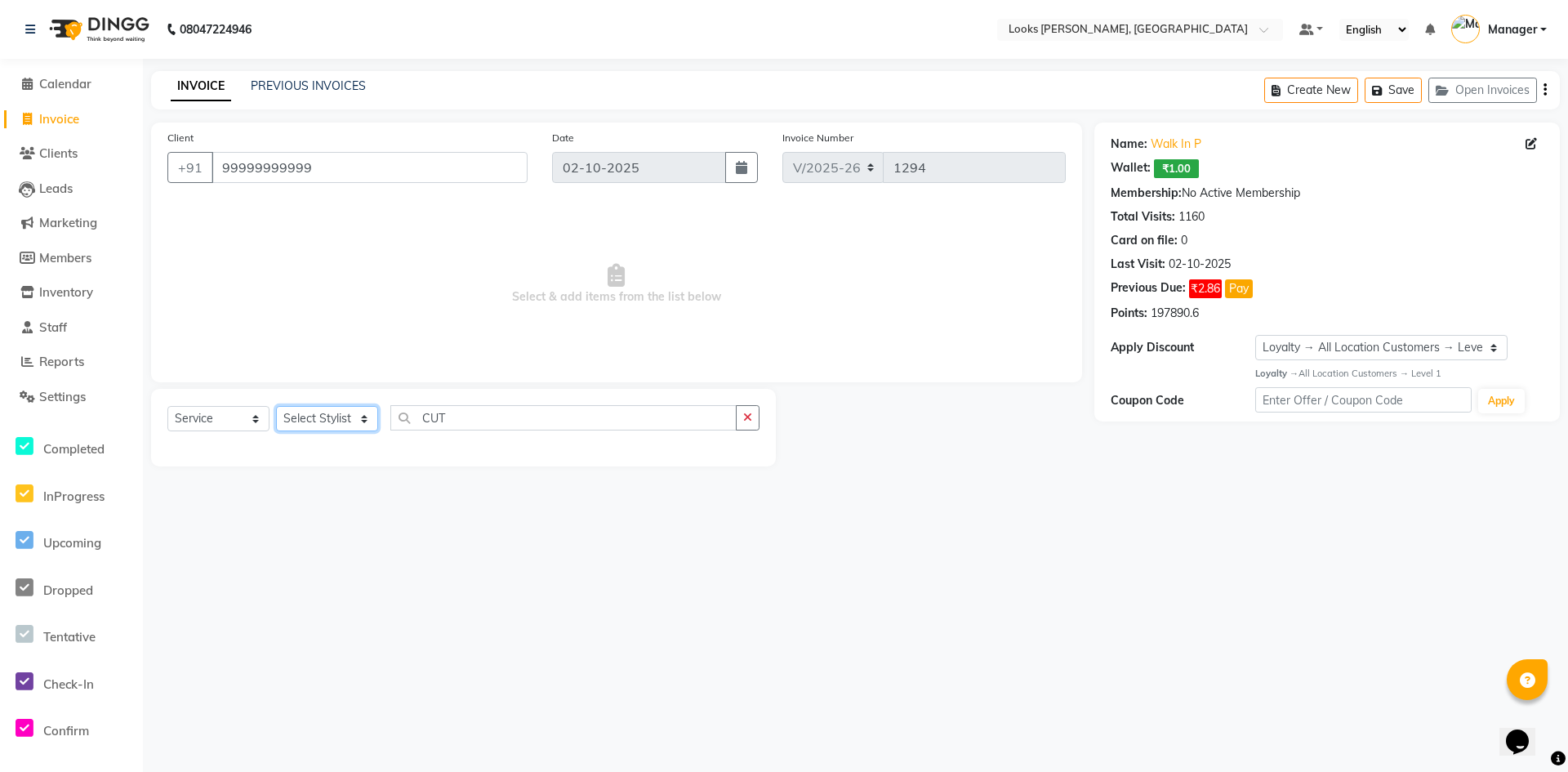
select select "44372"
click at [276, 406] on select "Select Stylist AFJAL AHMAD Akil Astha Atul_pdct BRM_MASTER COUNTER SALES Himans…" at bounding box center [327, 419] width 102 height 25
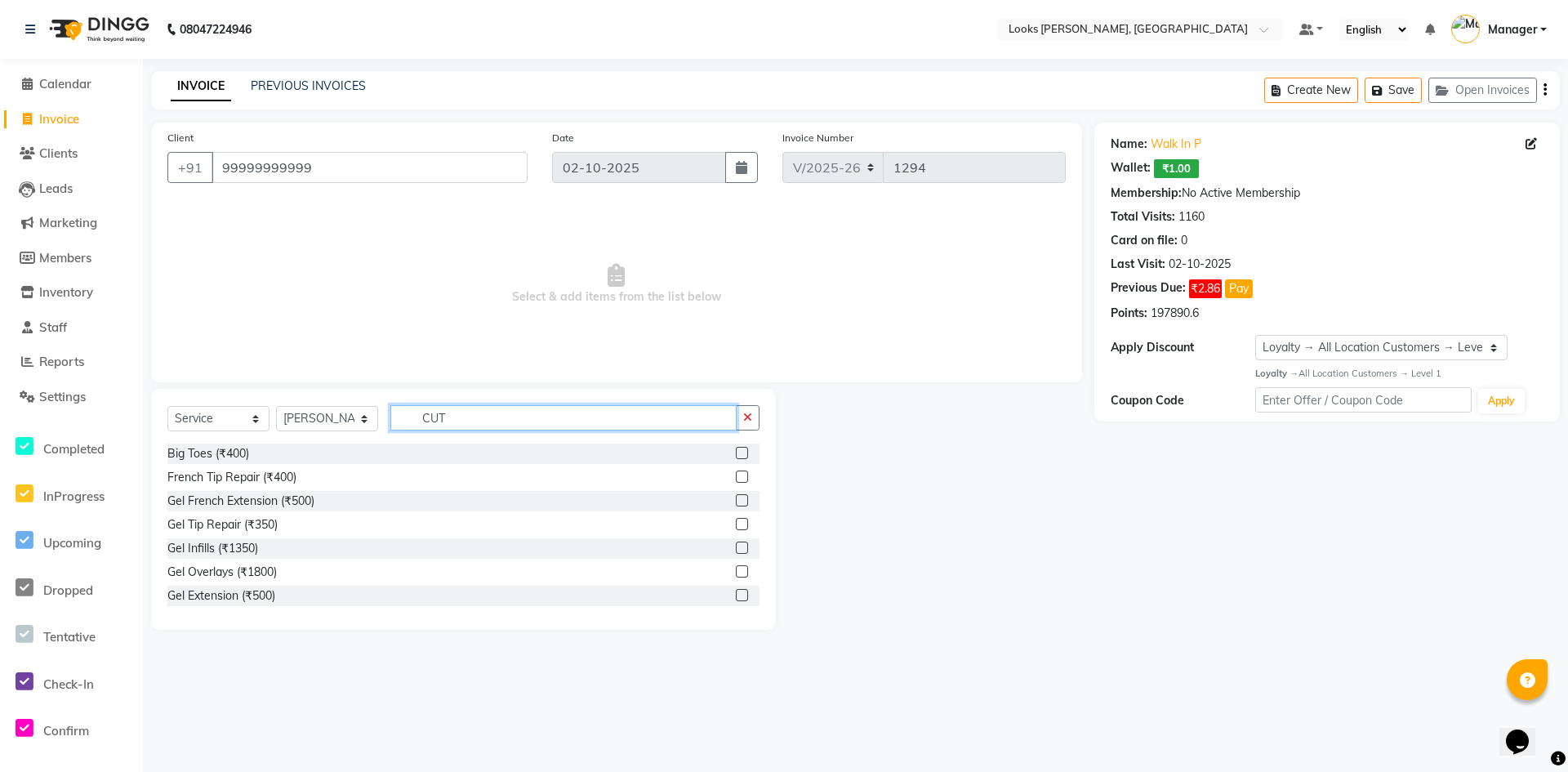
click at [470, 415] on input "CUT" at bounding box center [563, 418] width 346 height 25
type input "CU"
click at [321, 482] on div "Stylist Cut(M) (₹700)" at bounding box center [464, 477] width 592 height 20
click at [736, 478] on label at bounding box center [742, 476] width 13 height 13
click at [736, 478] on input "checkbox" at bounding box center [741, 477] width 11 height 11
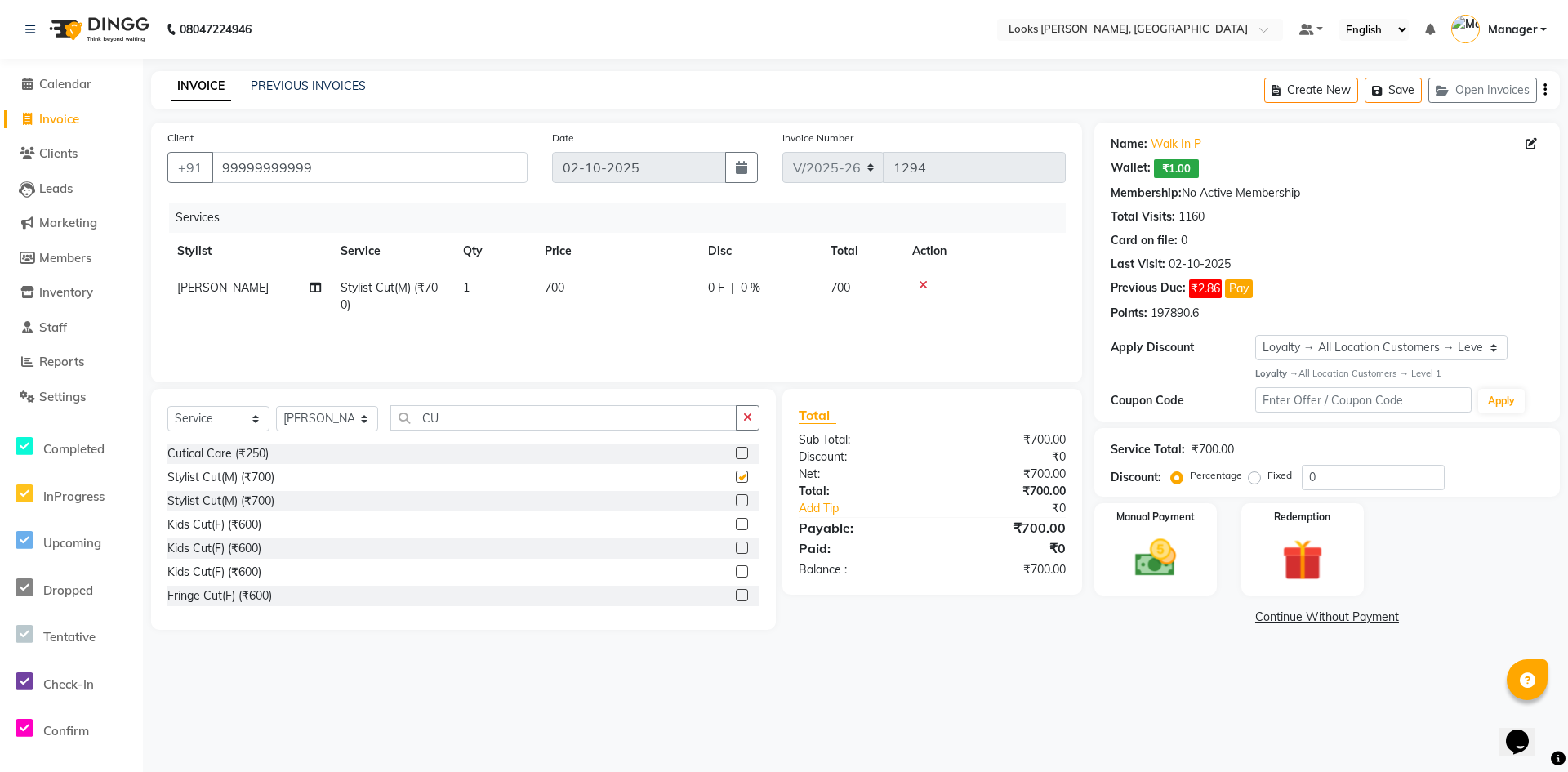
checkbox input "false"
click at [1267, 474] on label "Fixed" at bounding box center [1279, 475] width 24 height 15
click at [1257, 474] on input "Fixed" at bounding box center [1258, 475] width 12 height 12
radio input "true"
drag, startPoint x: 1321, startPoint y: 474, endPoint x: 1246, endPoint y: 478, distance: 75.1
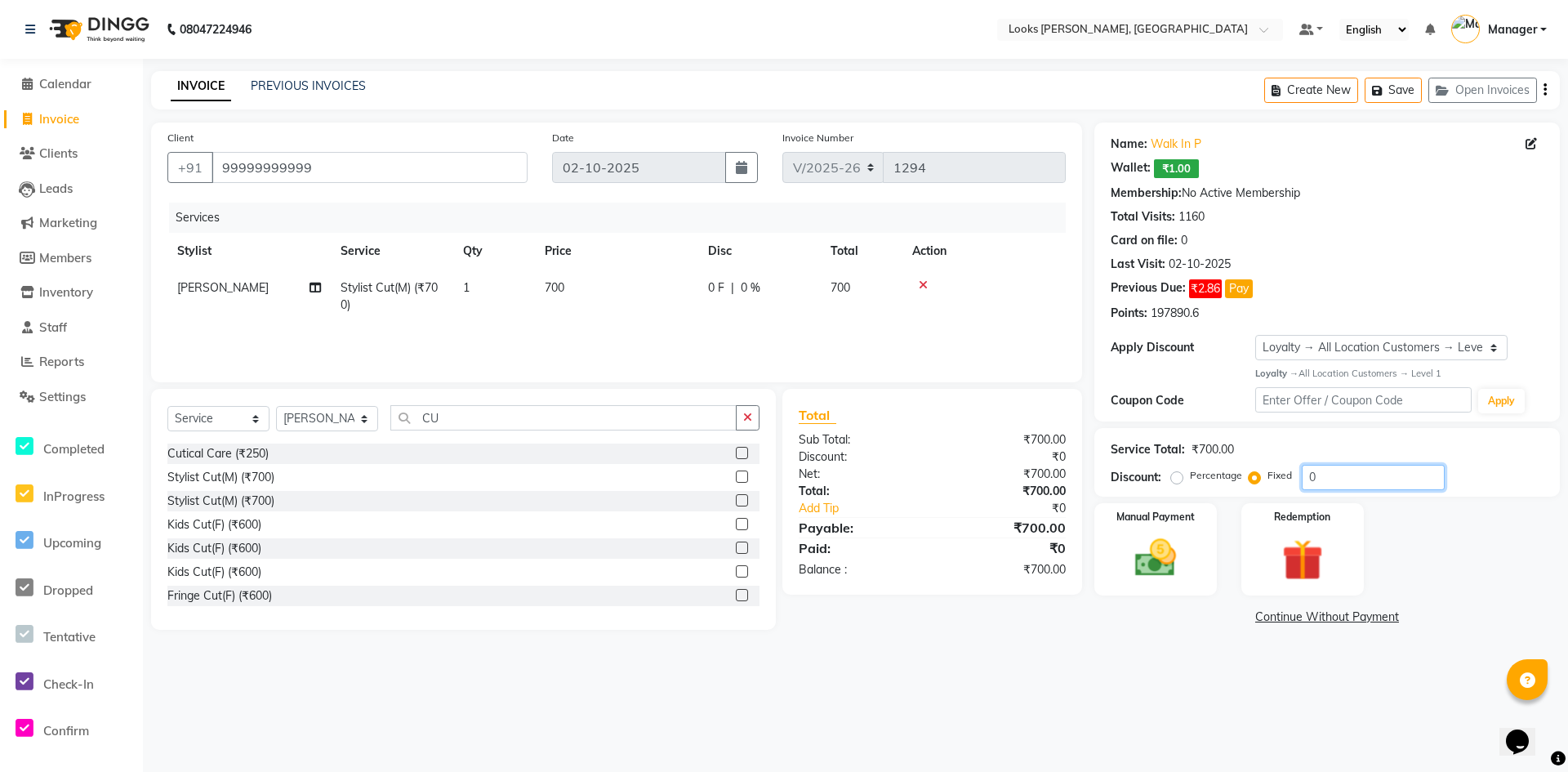
click at [1246, 478] on div "Percentage Fixed 0" at bounding box center [1309, 477] width 271 height 25
click at [1190, 478] on label "Percentage" at bounding box center [1216, 475] width 52 height 15
click at [1178, 478] on input "Percentage" at bounding box center [1180, 475] width 12 height 12
radio input "true"
click at [1306, 476] on input "0" at bounding box center [1373, 477] width 143 height 25
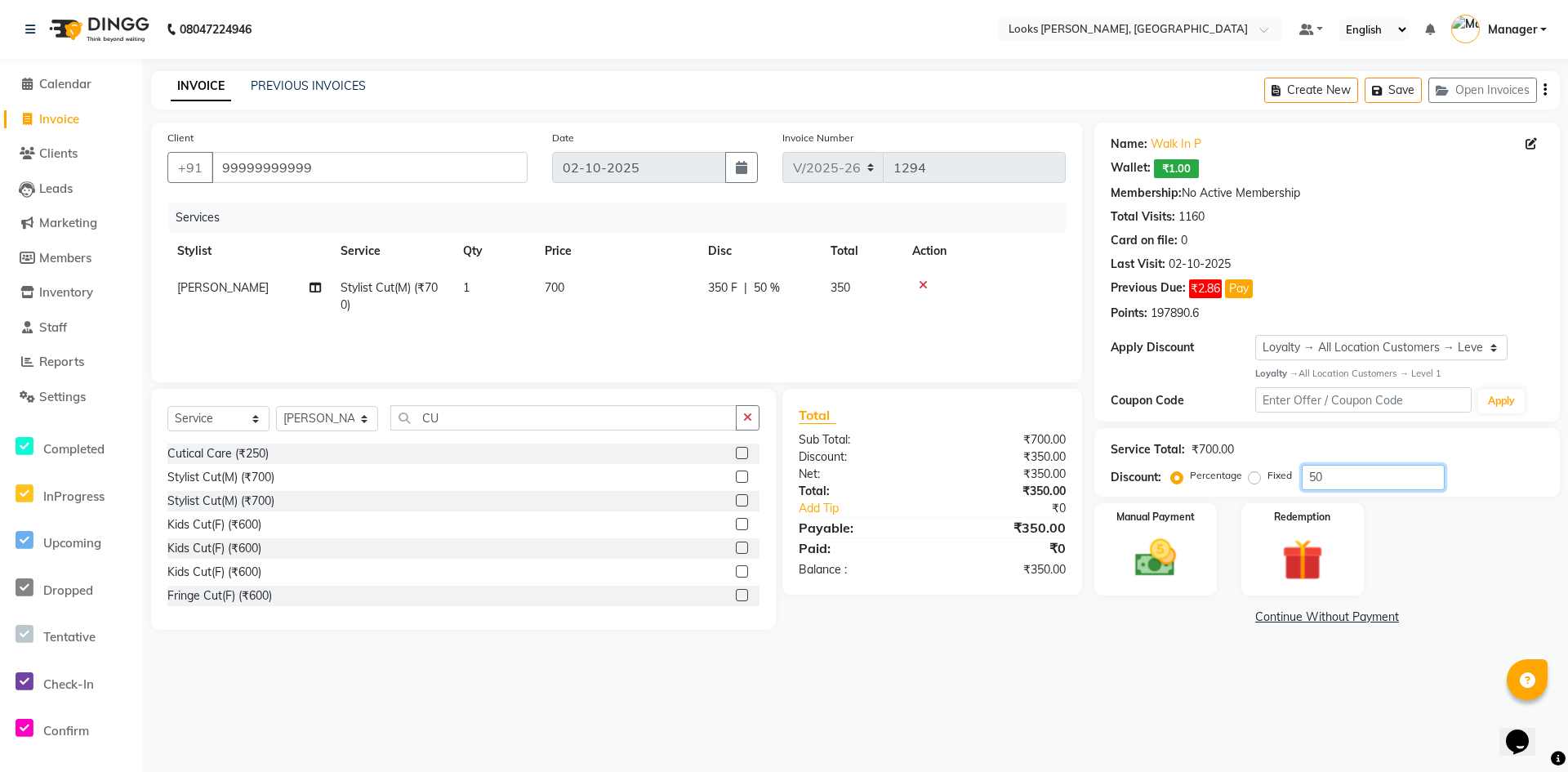
type input "50"
click at [1101, 715] on div "08047224946 Select Location × Looks Yamuna Nagar, Haryana Default Panel My Pane…" at bounding box center [784, 386] width 1568 height 772
click at [1165, 569] on img at bounding box center [1156, 558] width 70 height 49
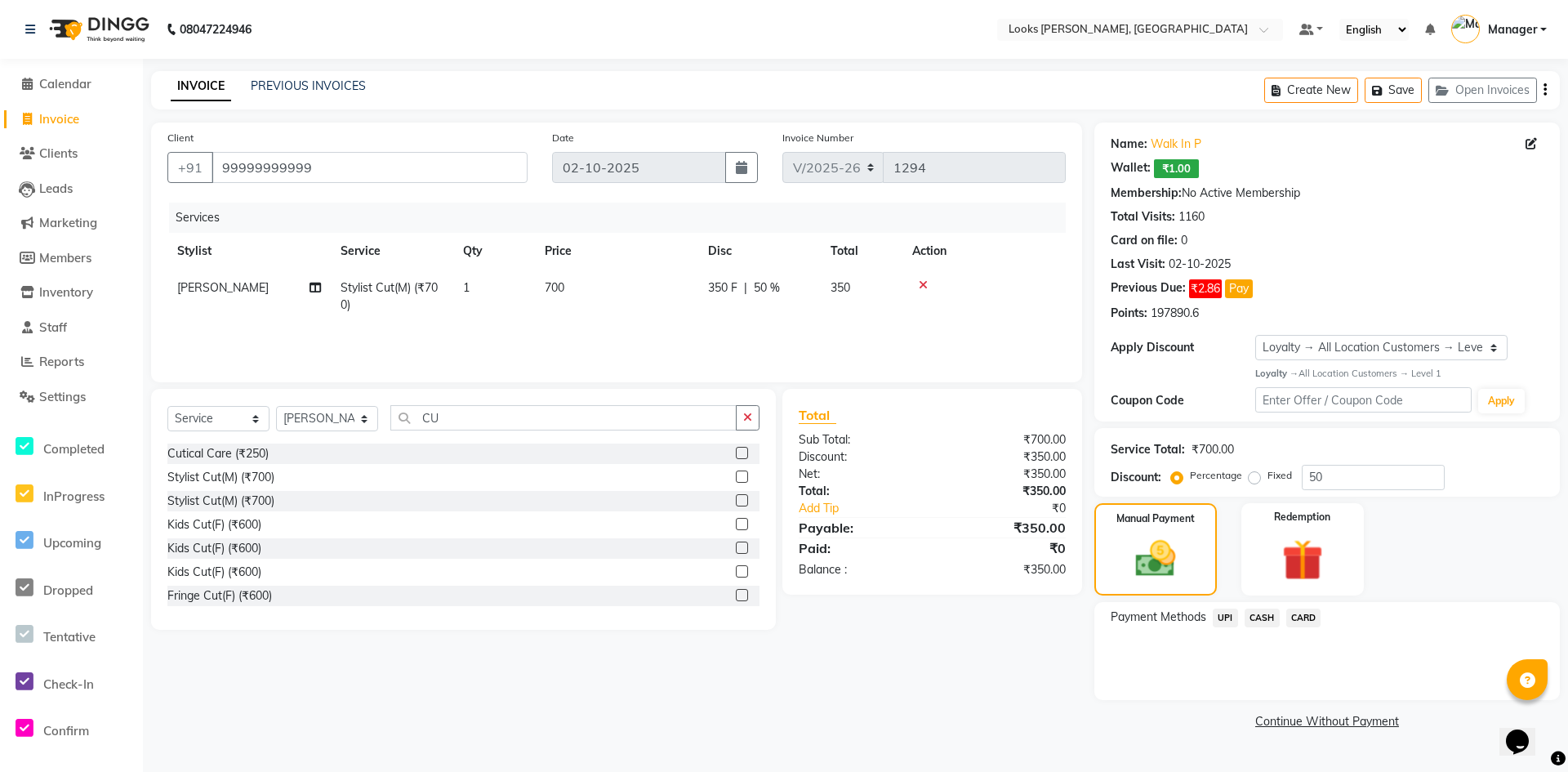
click at [1264, 619] on span "CASH" at bounding box center [1263, 618] width 35 height 18
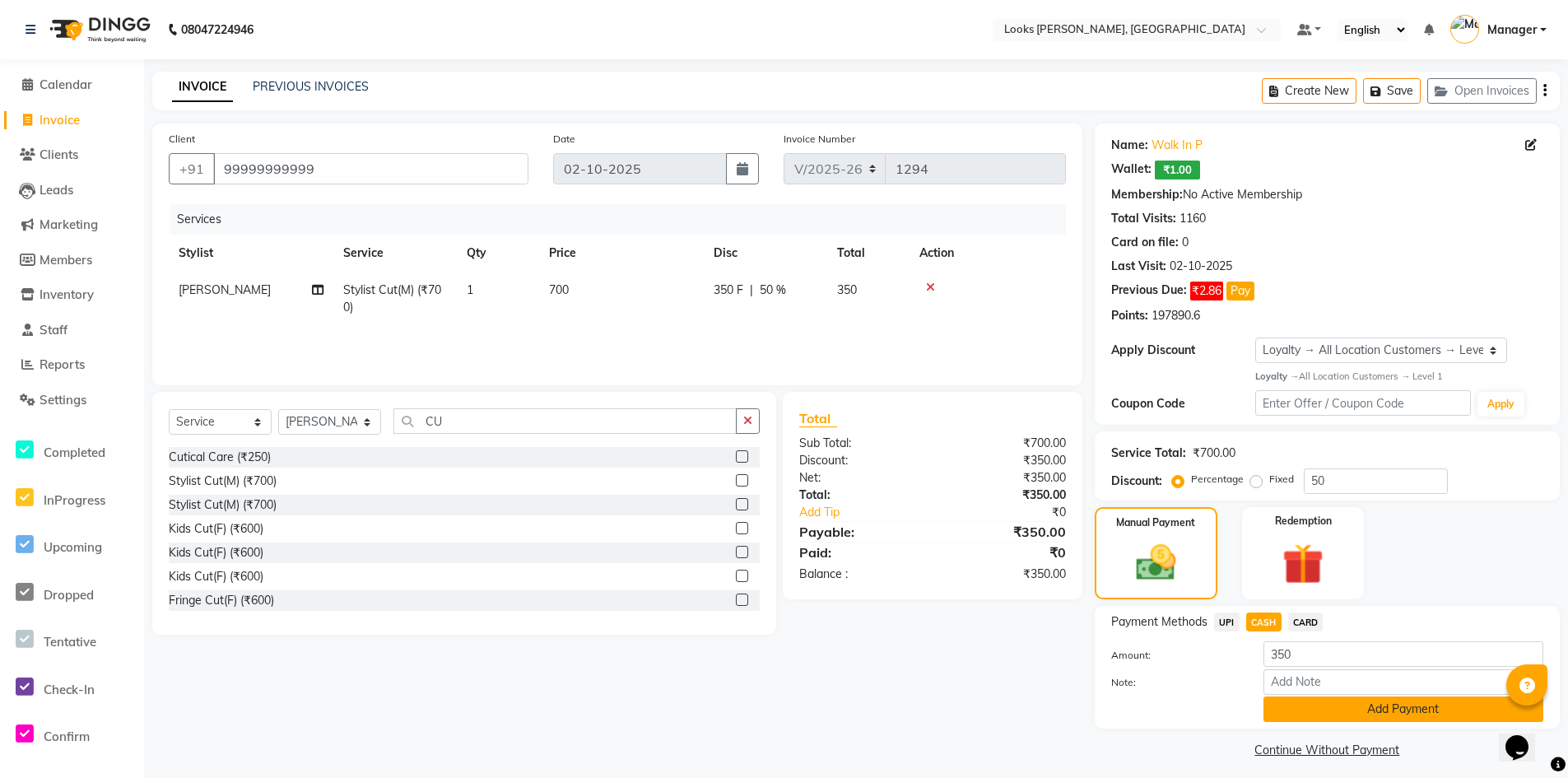
click at [1347, 713] on button "Add Payment" at bounding box center [1403, 710] width 279 height 25
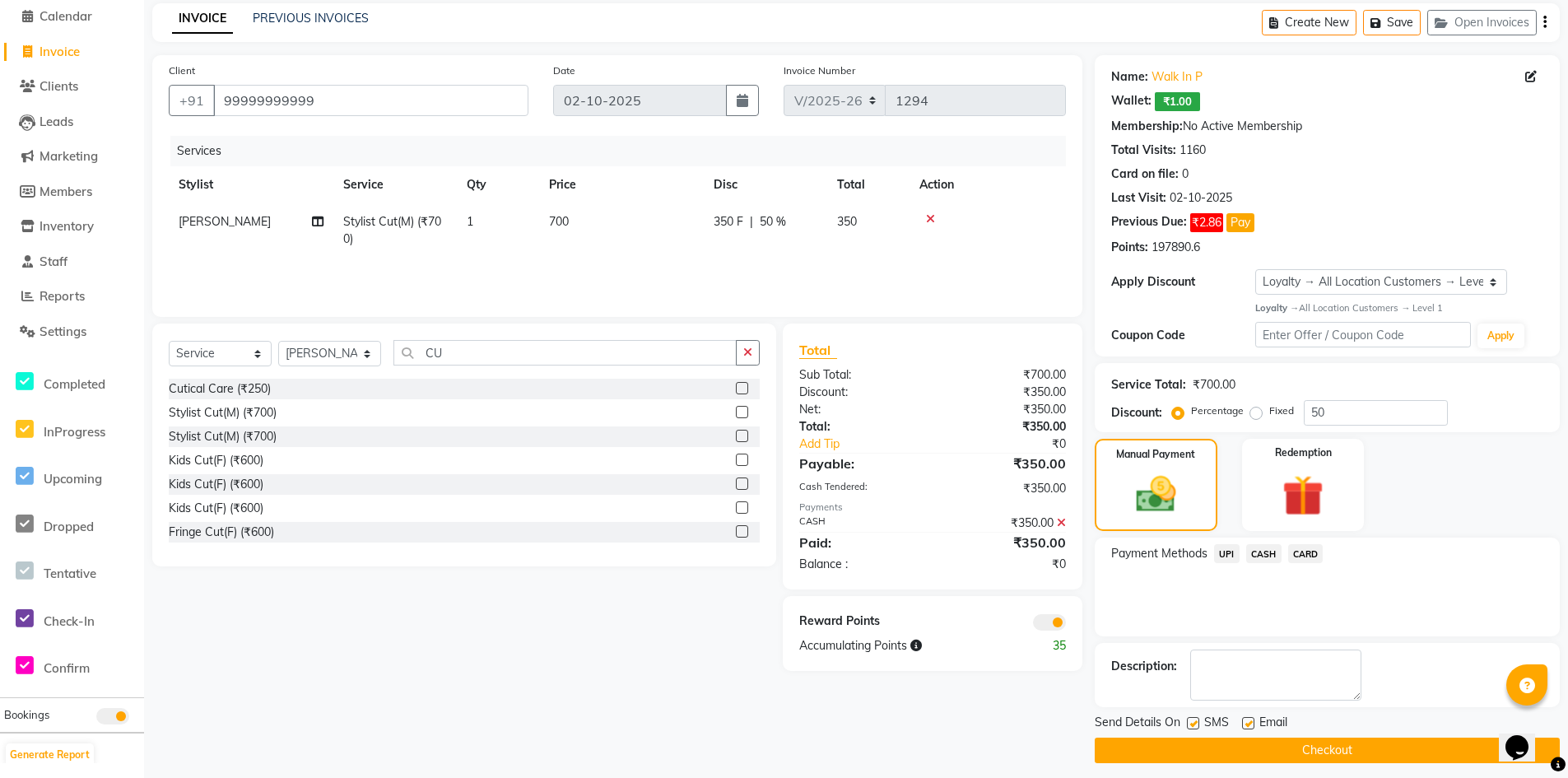
scroll to position [78, 0]
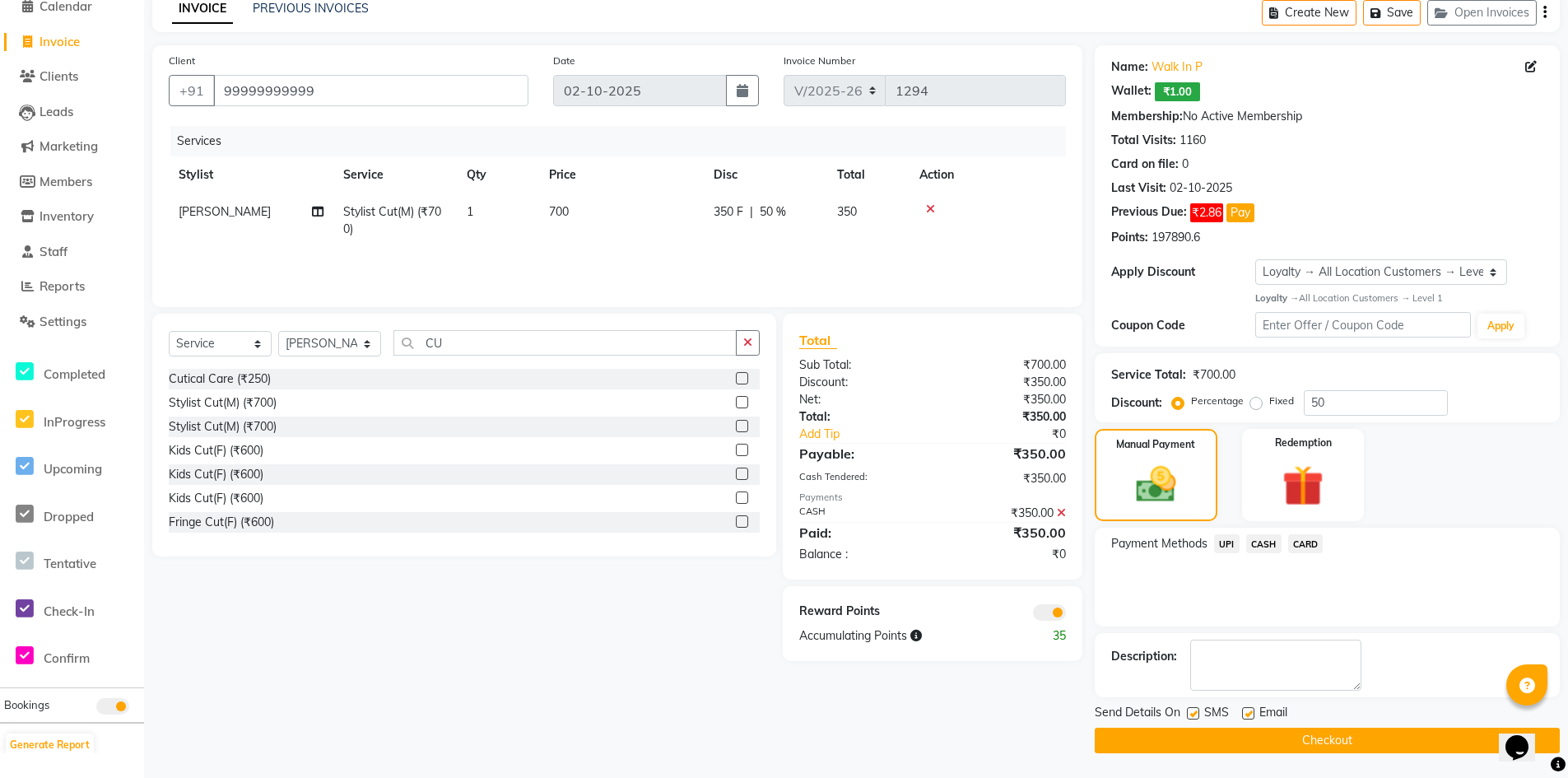
click at [1301, 728] on button "Checkout" at bounding box center [1327, 741] width 465 height 25
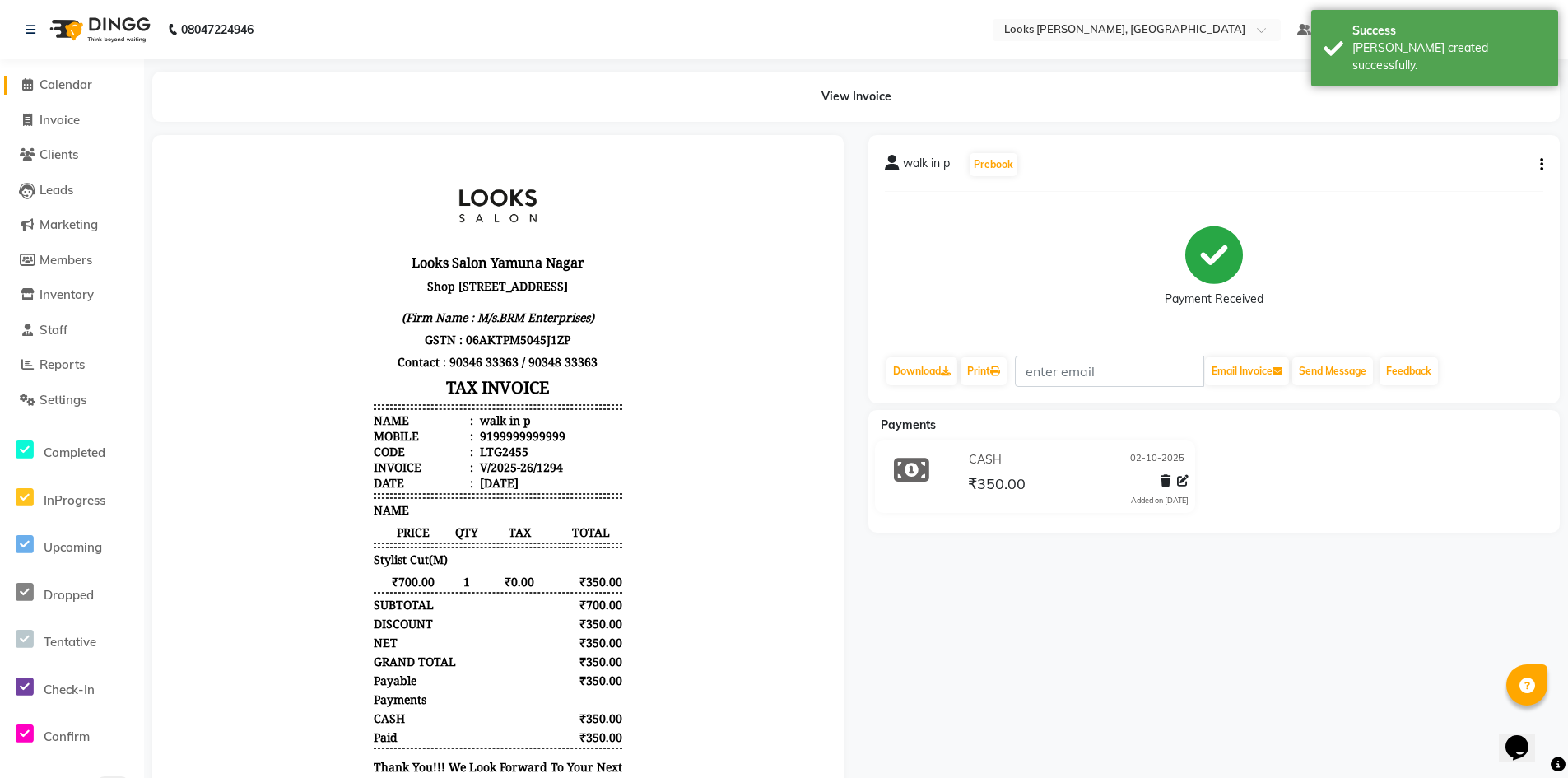
click at [48, 86] on span "Calendar" at bounding box center [65, 84] width 53 height 16
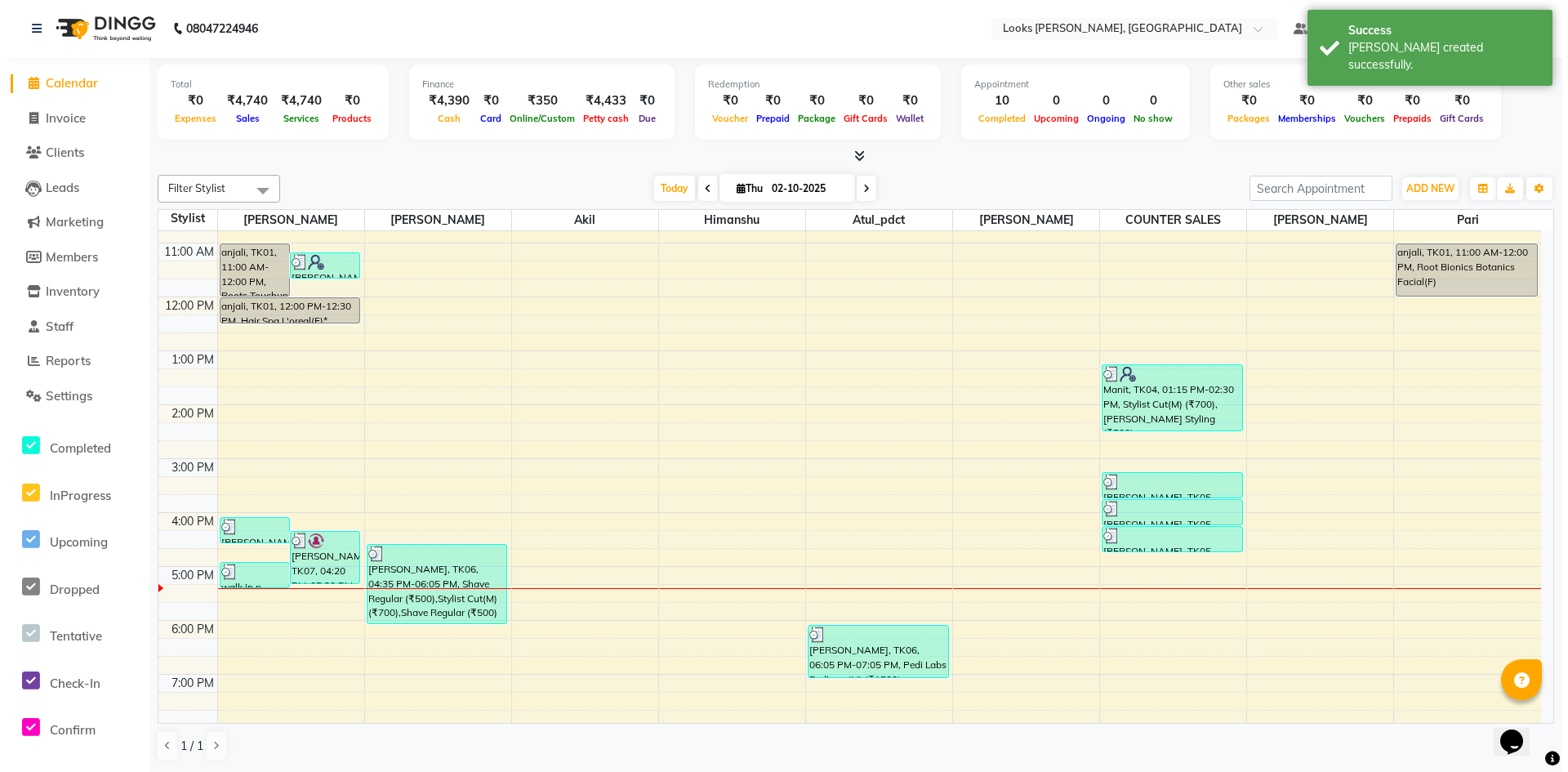
scroll to position [137, 0]
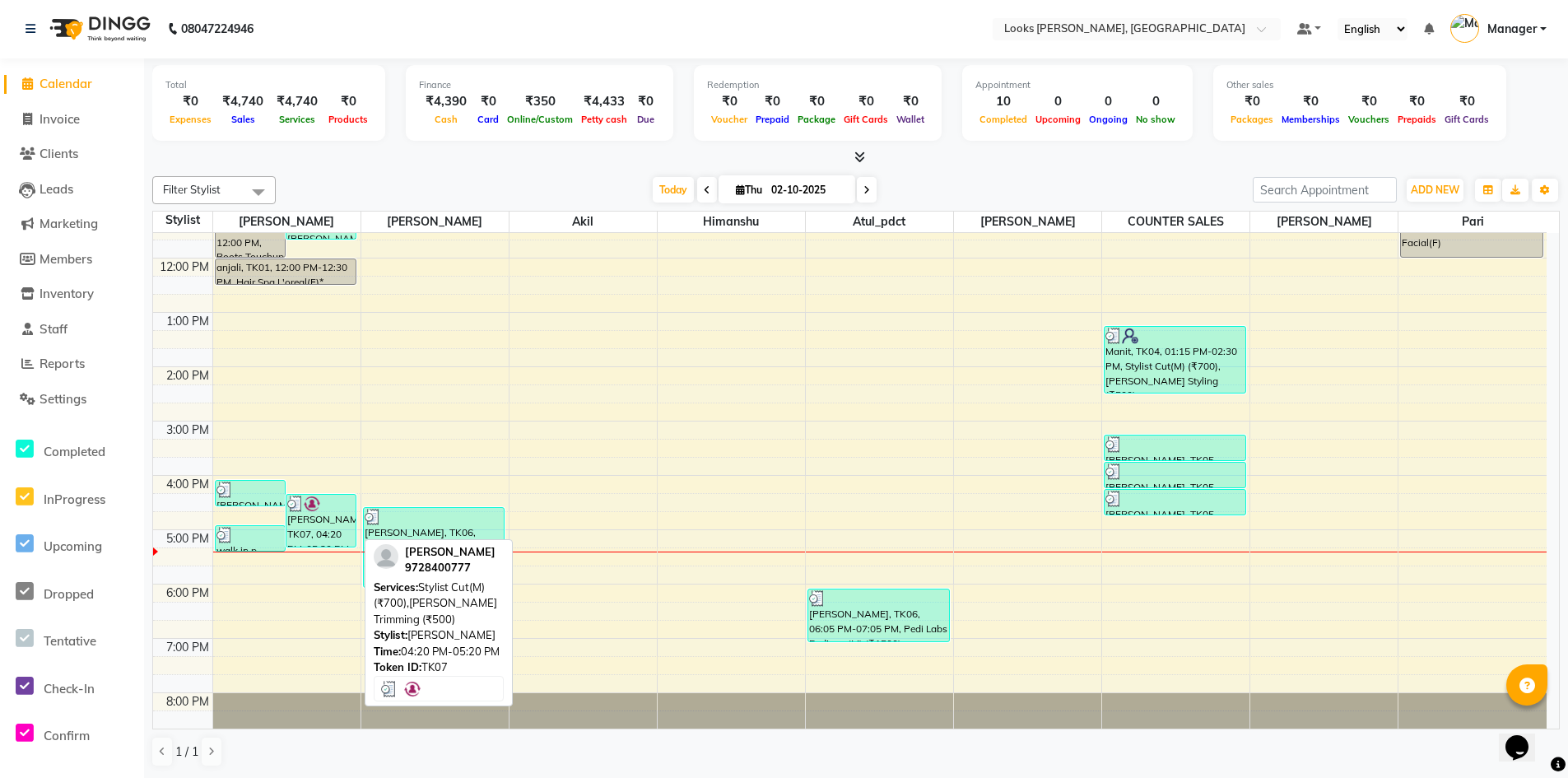
click at [315, 513] on div "parveen, TK07, 04:20 PM-05:20 PM, Stylist Cut(M) (₹700),Beard Trimming (₹500)" at bounding box center [320, 520] width 69 height 52
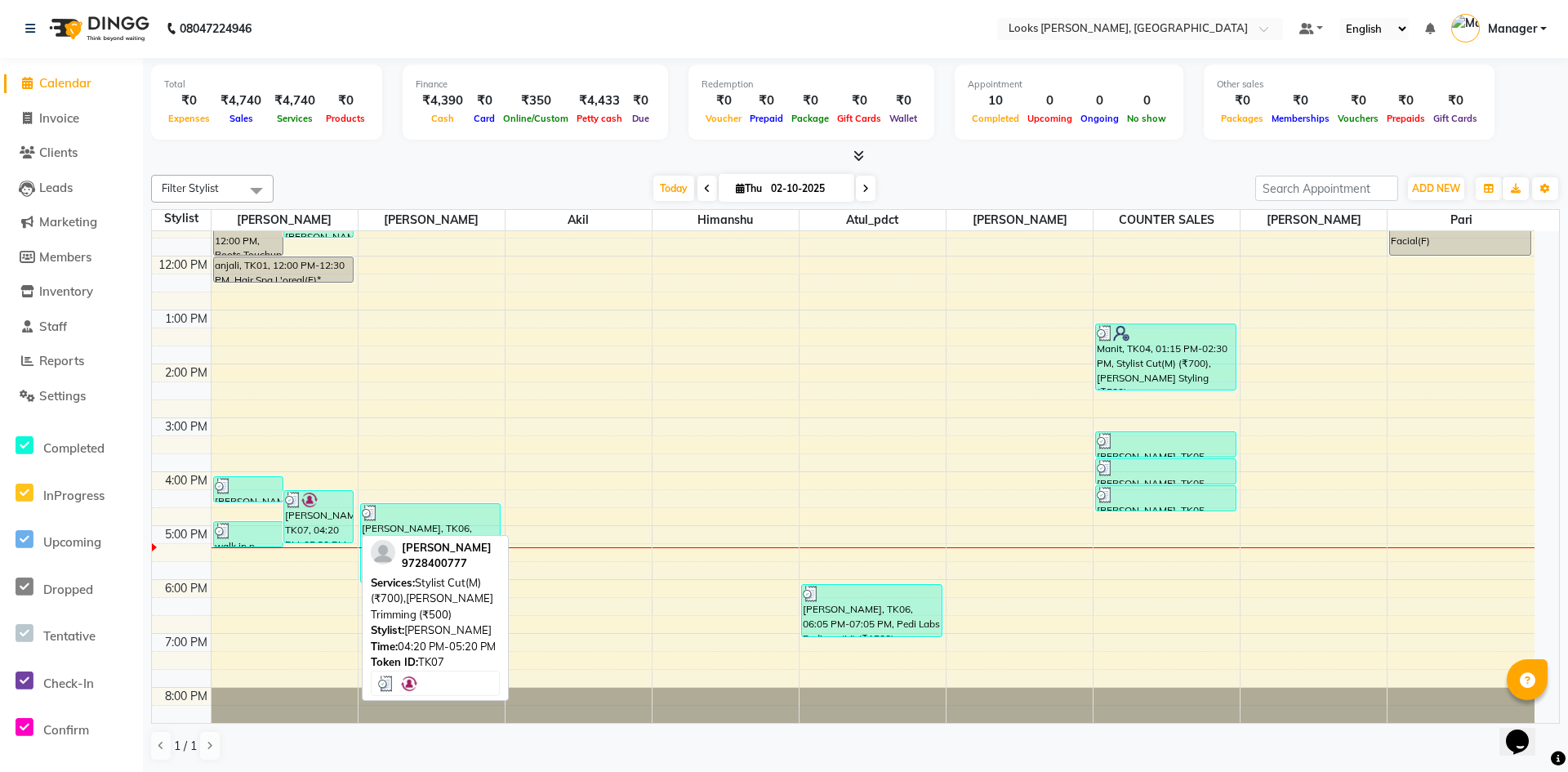
select select "3"
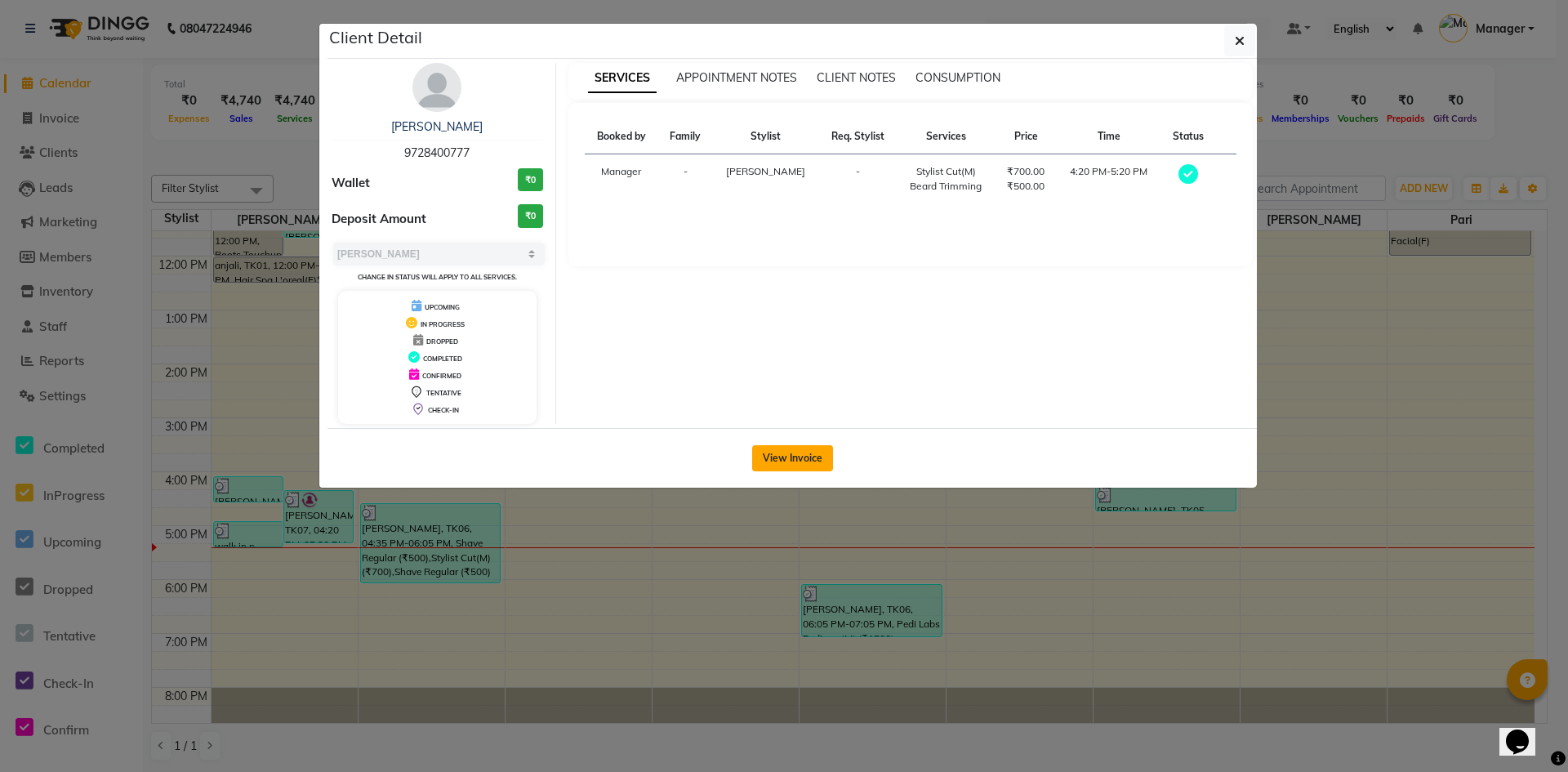
click at [816, 451] on button "View Invoice" at bounding box center [792, 458] width 80 height 26
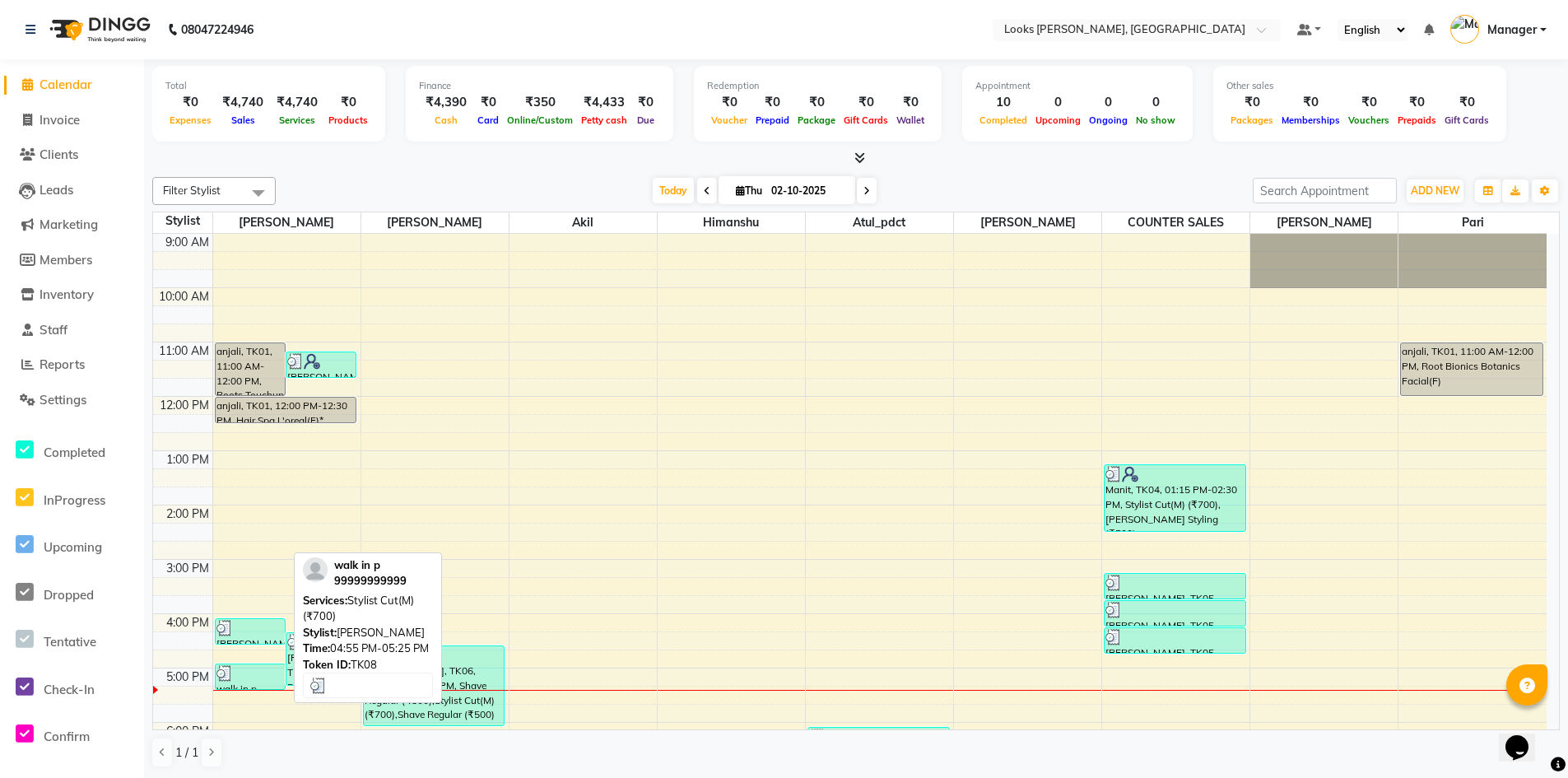
click at [262, 676] on div at bounding box center [250, 673] width 67 height 17
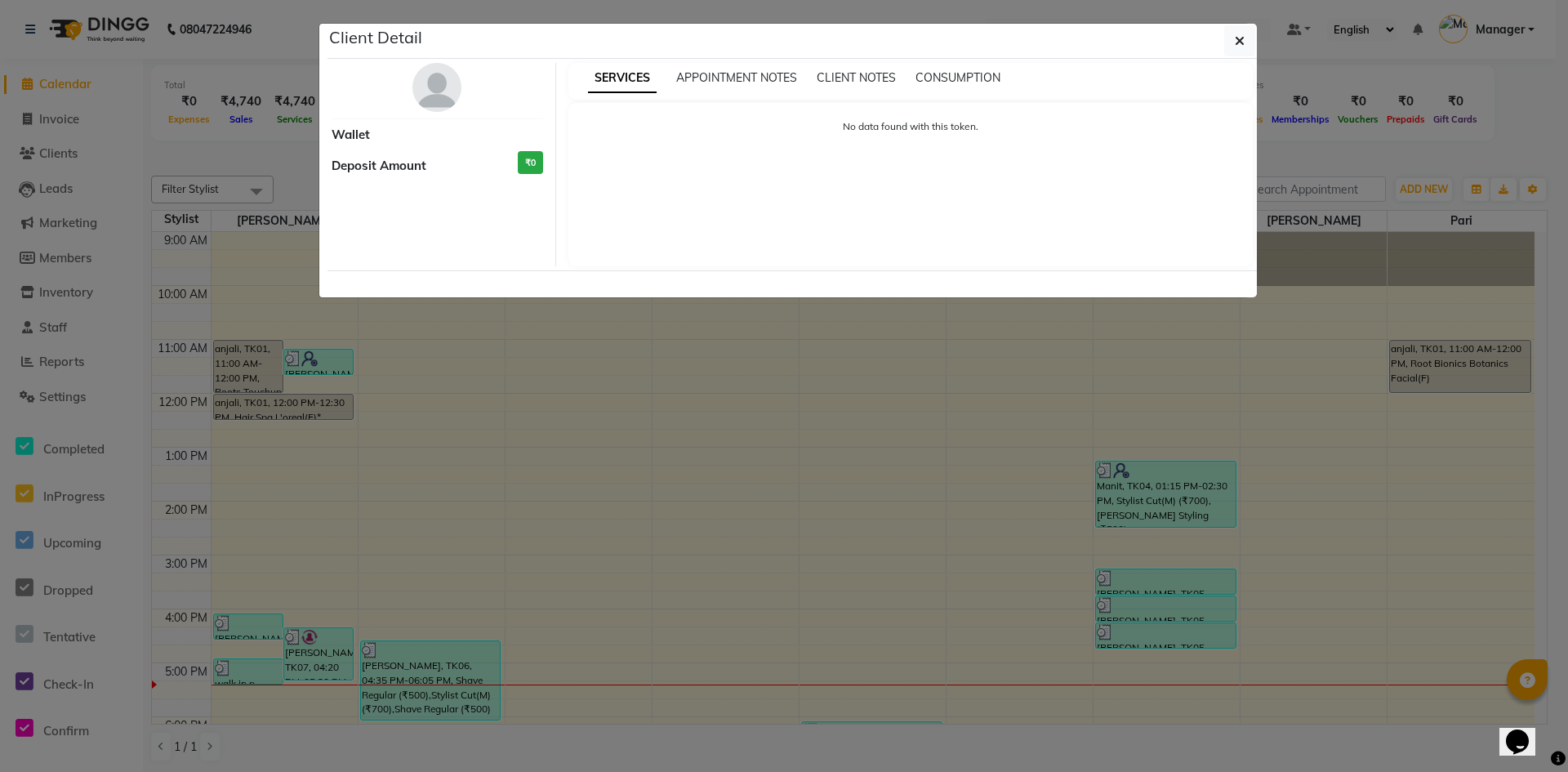
select select "3"
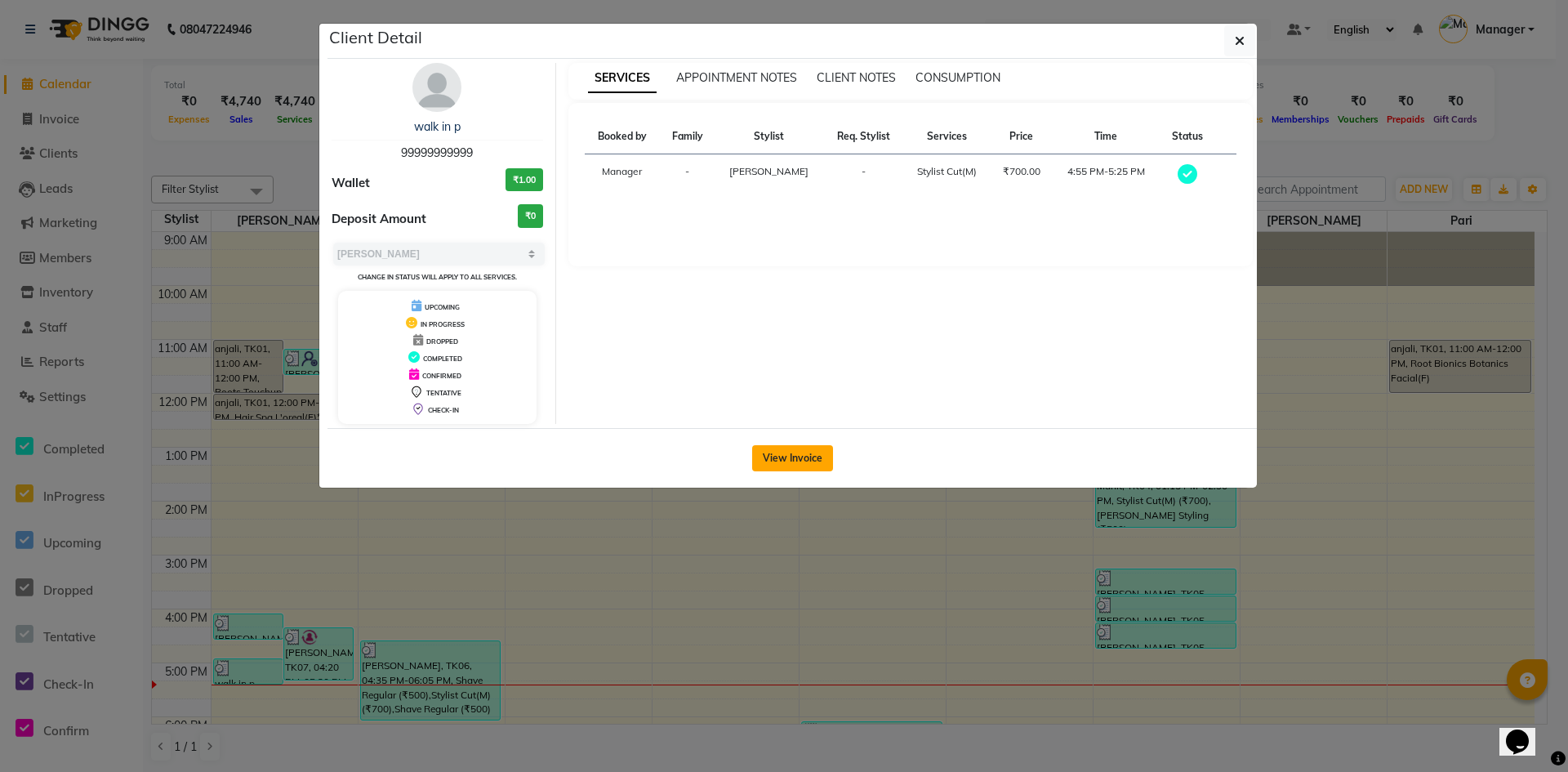
click at [795, 459] on button "View Invoice" at bounding box center [792, 458] width 80 height 26
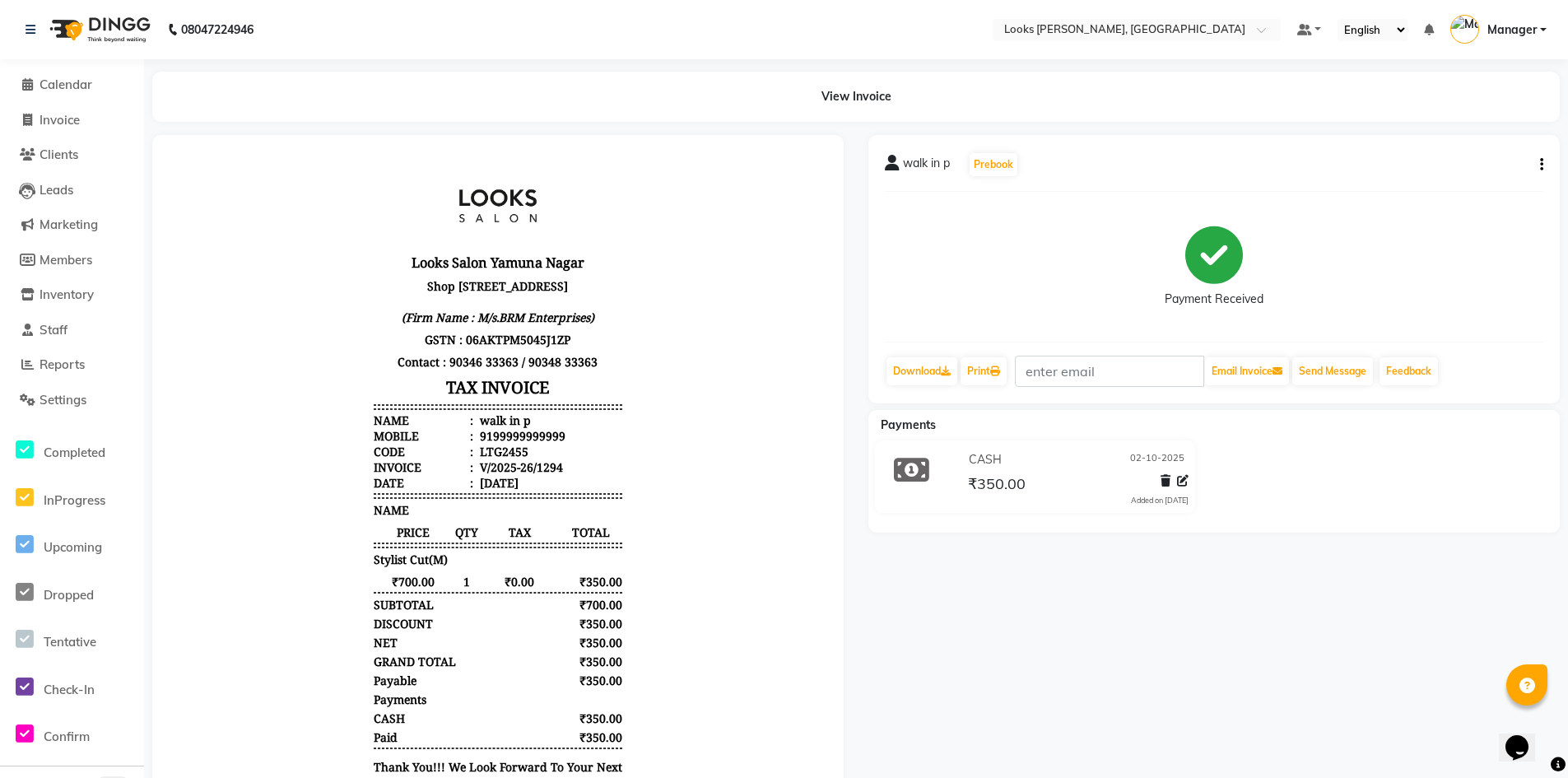
click at [1162, 483] on icon at bounding box center [1165, 481] width 10 height 12
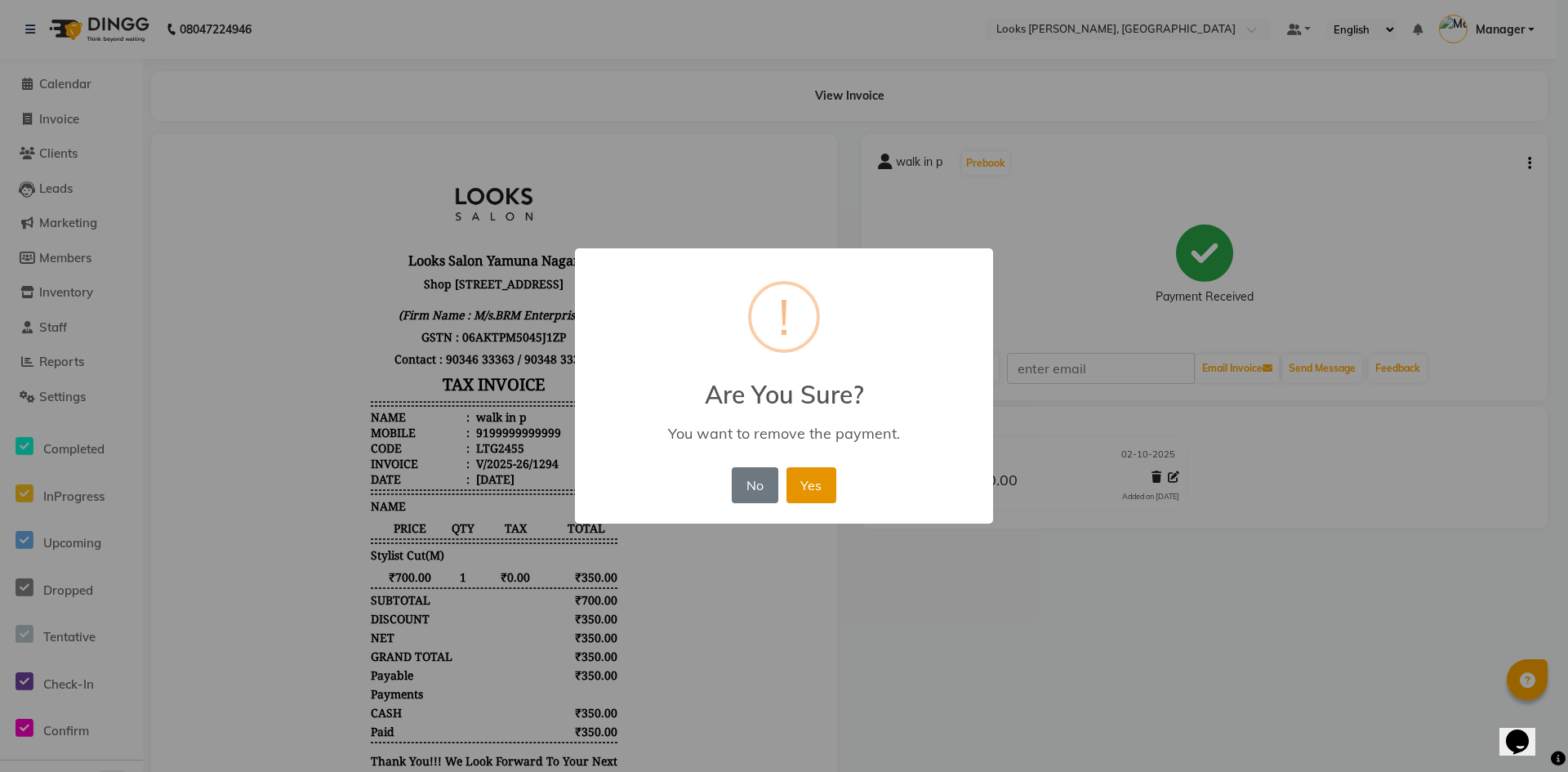
click at [812, 495] on button "Yes" at bounding box center [811, 485] width 49 height 36
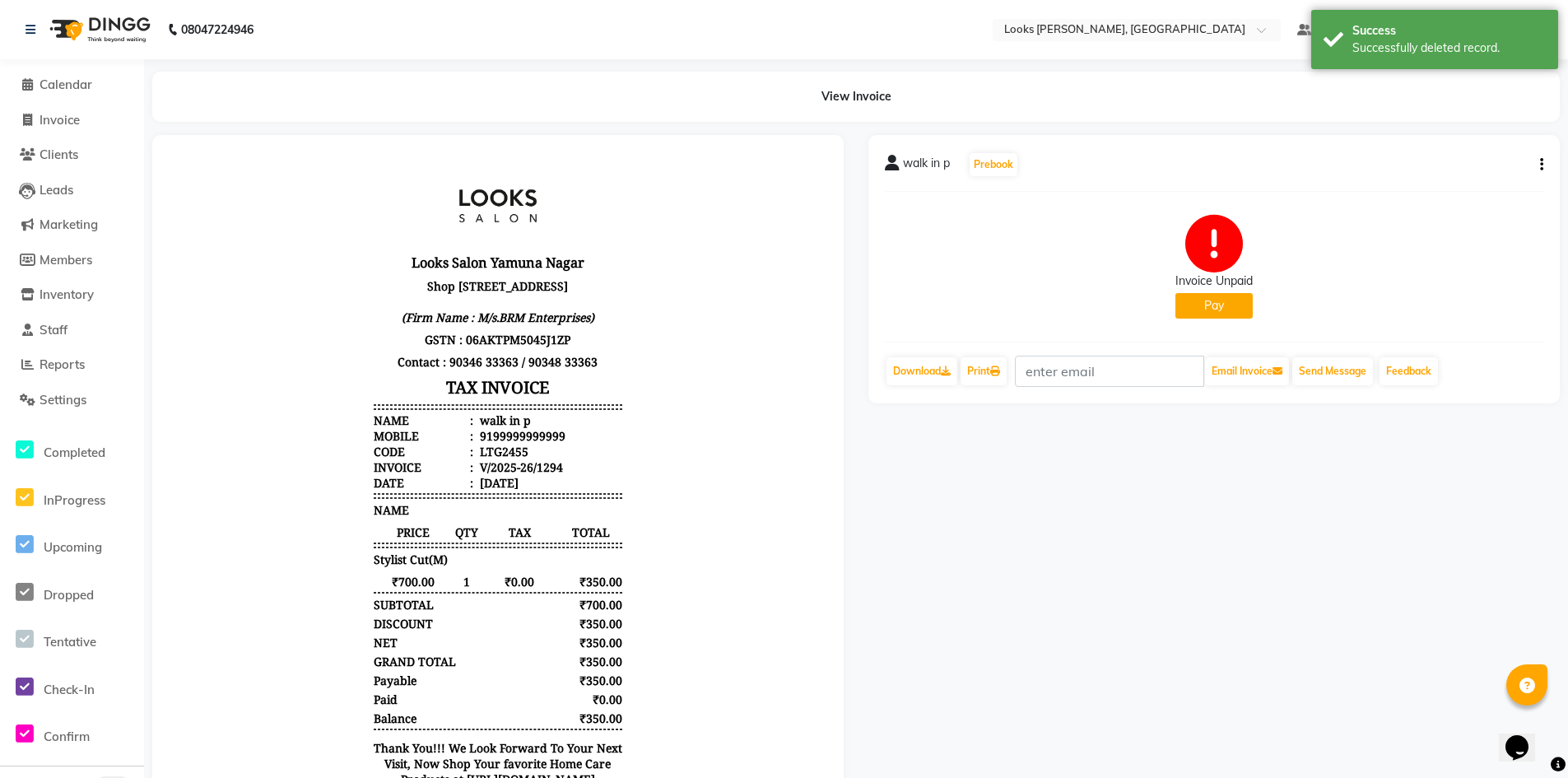
click at [1542, 165] on icon "button" at bounding box center [1541, 164] width 3 height 1
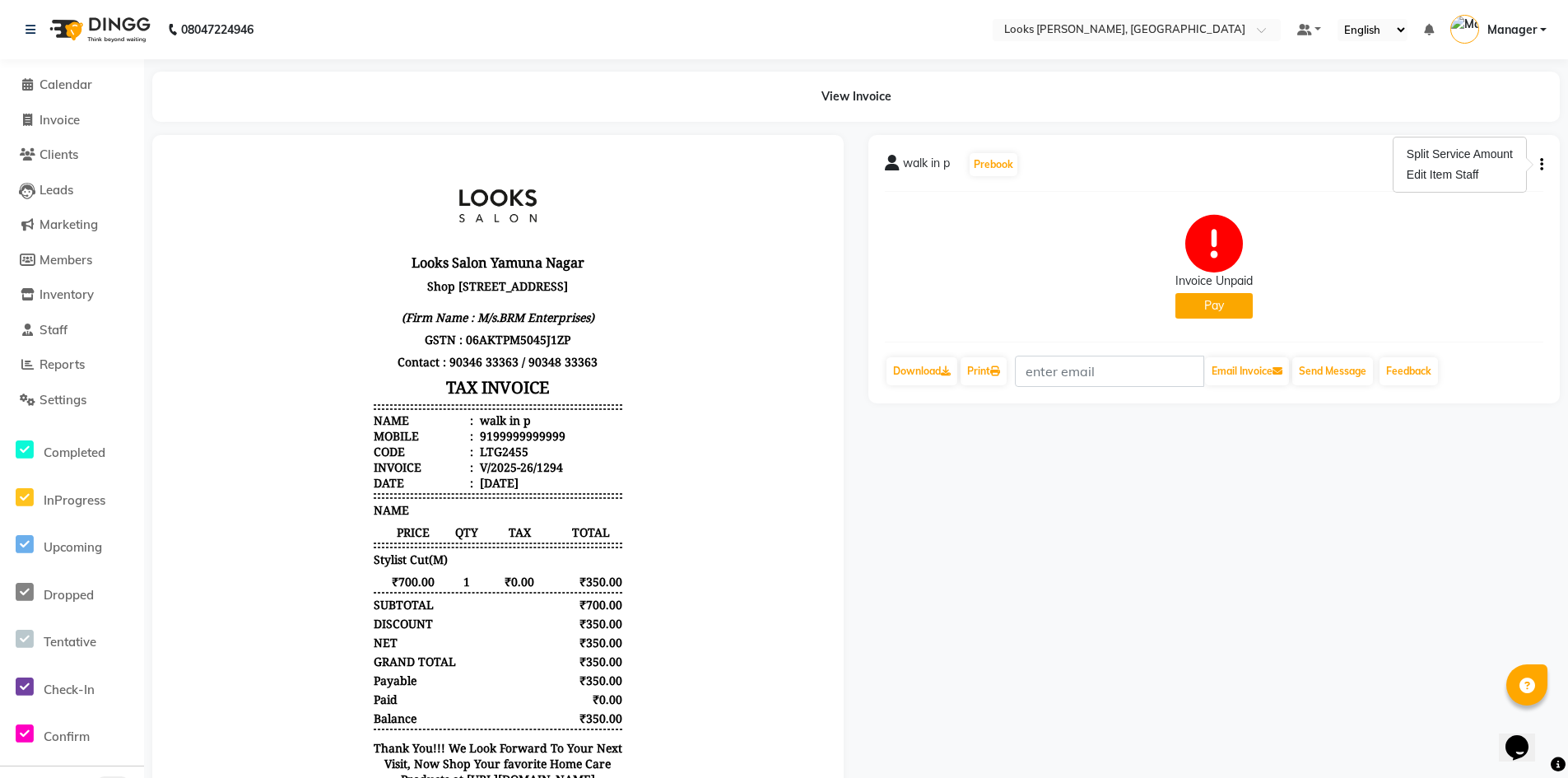
click at [1212, 322] on div "Invoice Unpaid Pay" at bounding box center [1214, 267] width 658 height 123
click at [1223, 311] on button "Pay" at bounding box center [1213, 306] width 77 height 25
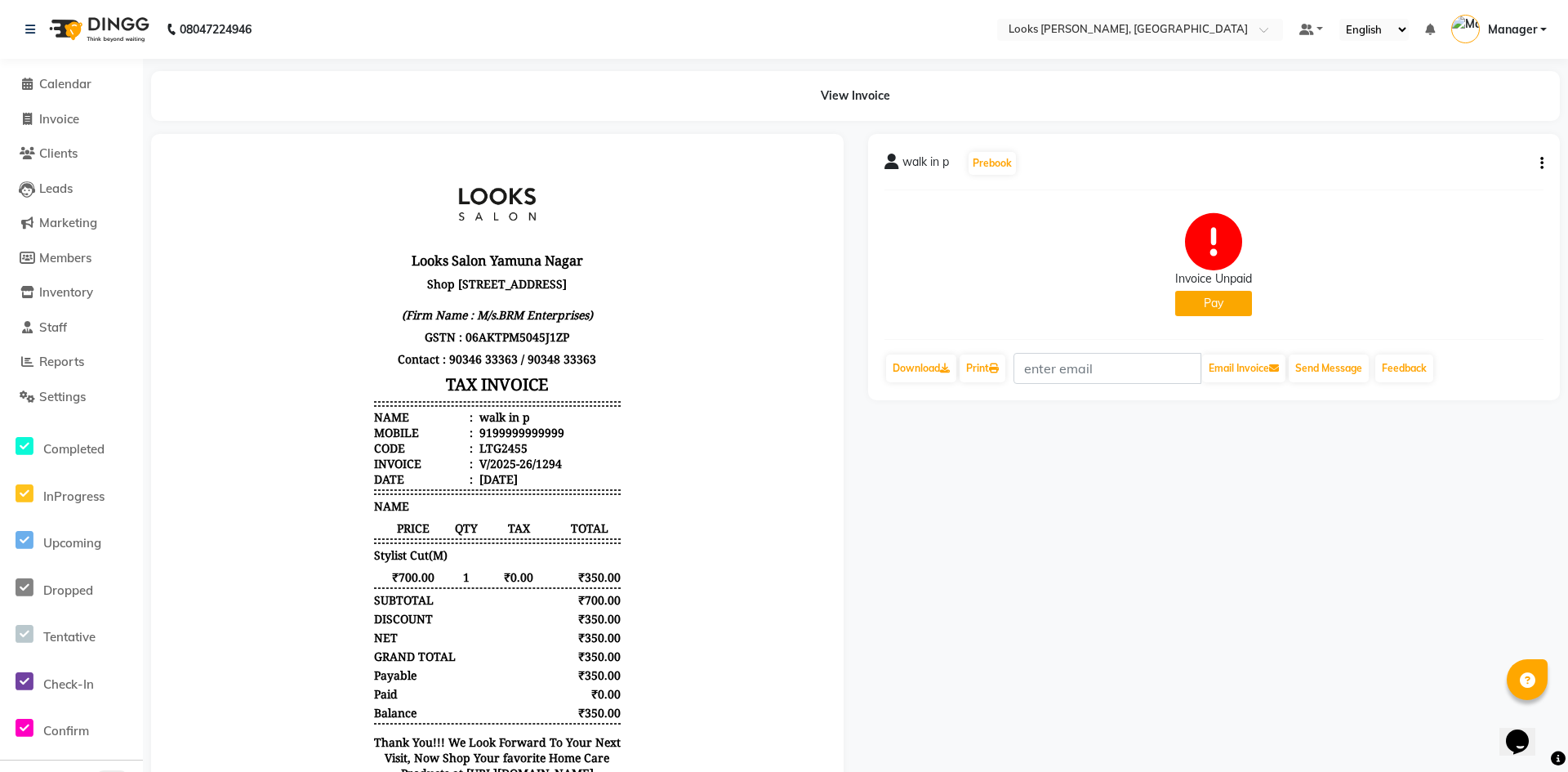
select select "1"
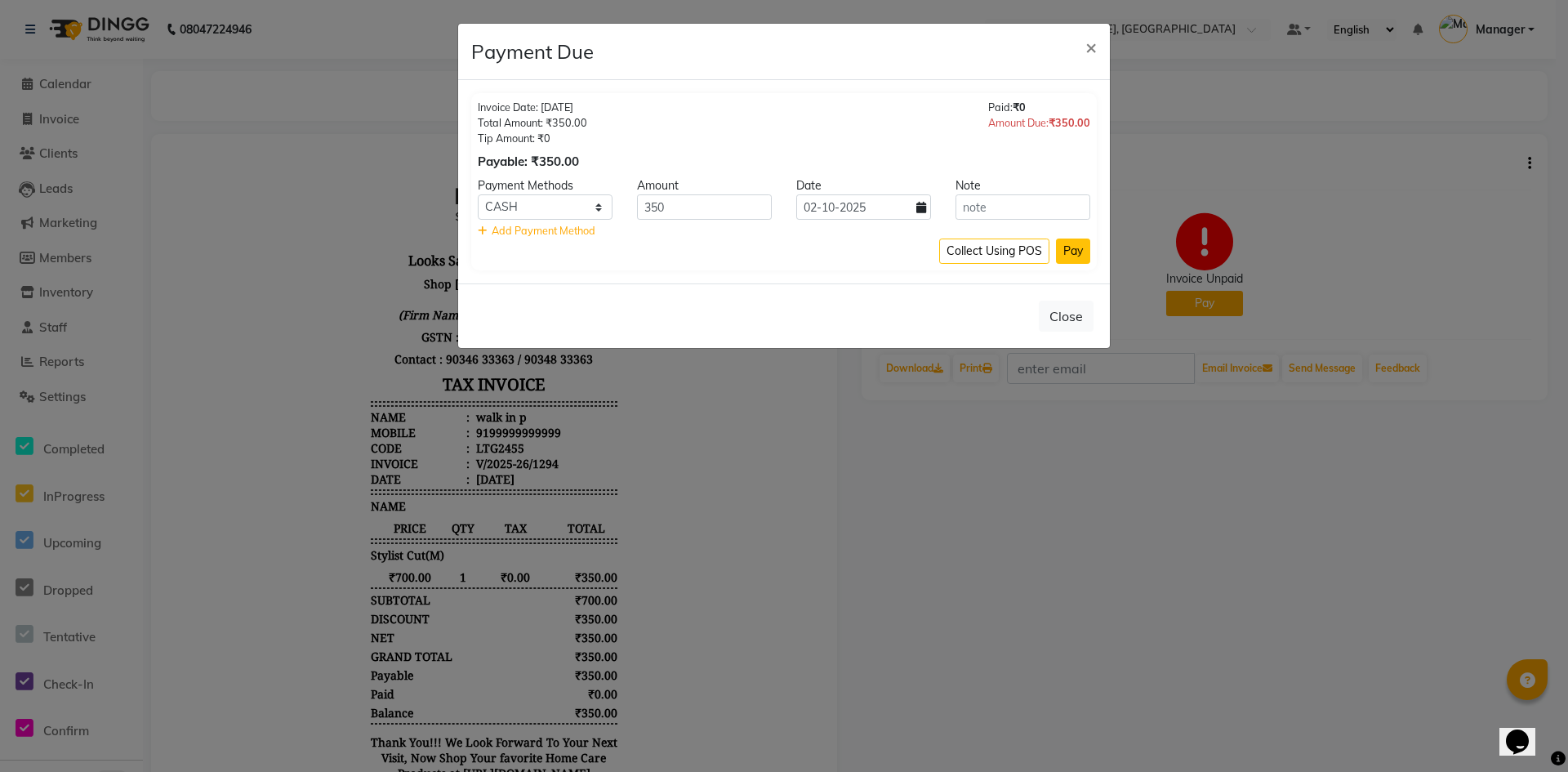
click at [1072, 262] on button "Pay" at bounding box center [1072, 251] width 34 height 25
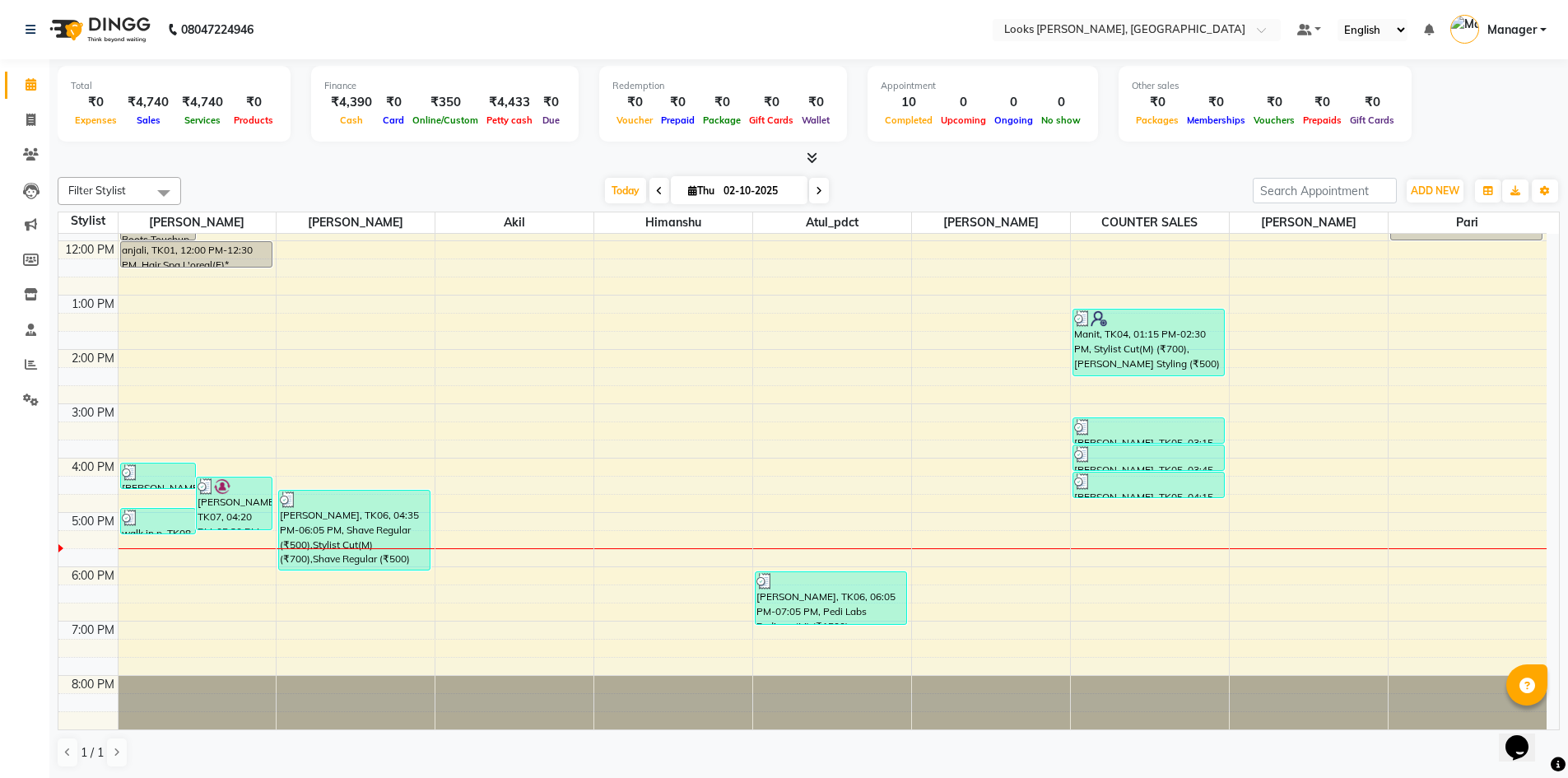
scroll to position [1, 0]
